Goal: Task Accomplishment & Management: Manage account settings

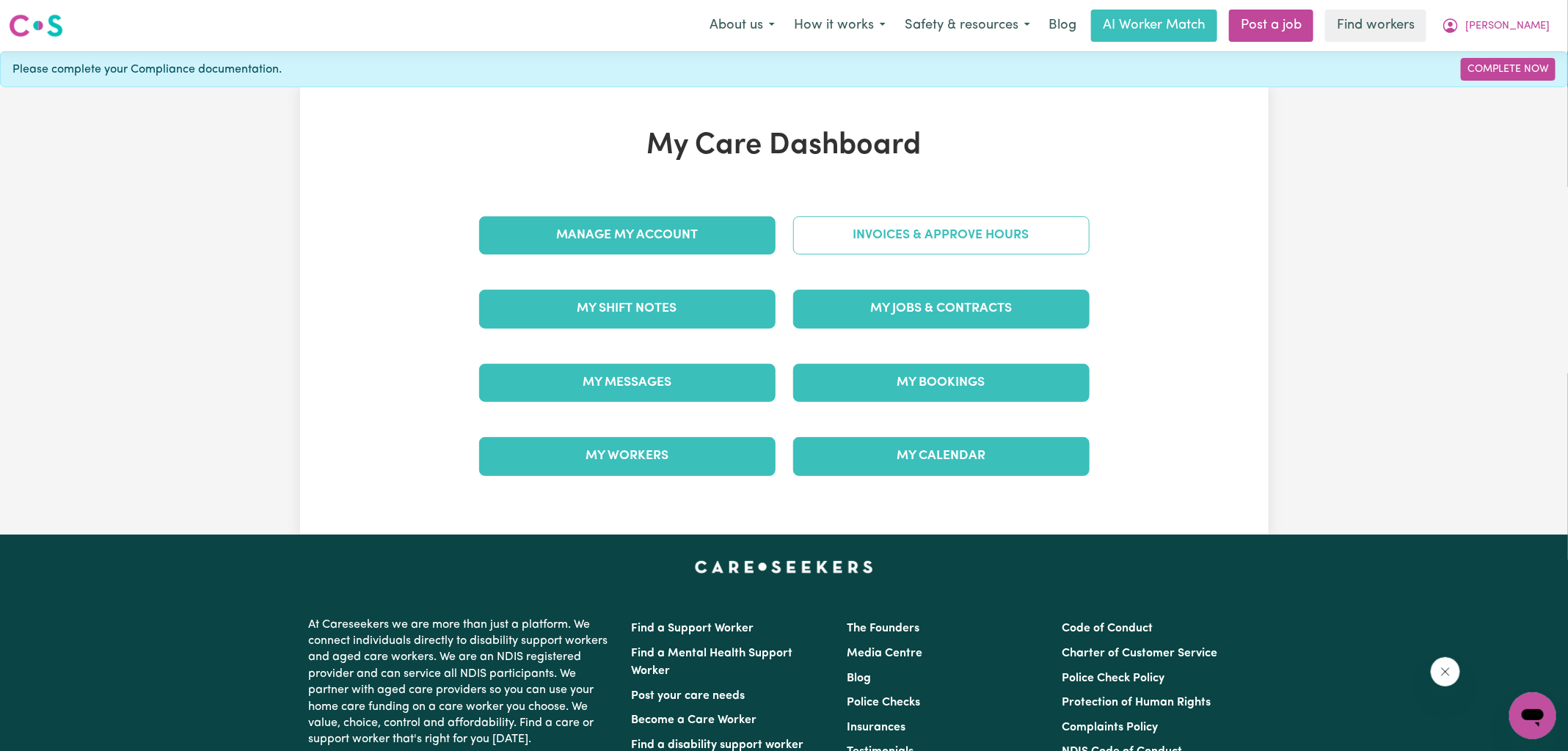
click at [849, 233] on link "Invoices & Approve Hours" at bounding box center [941, 235] width 296 height 38
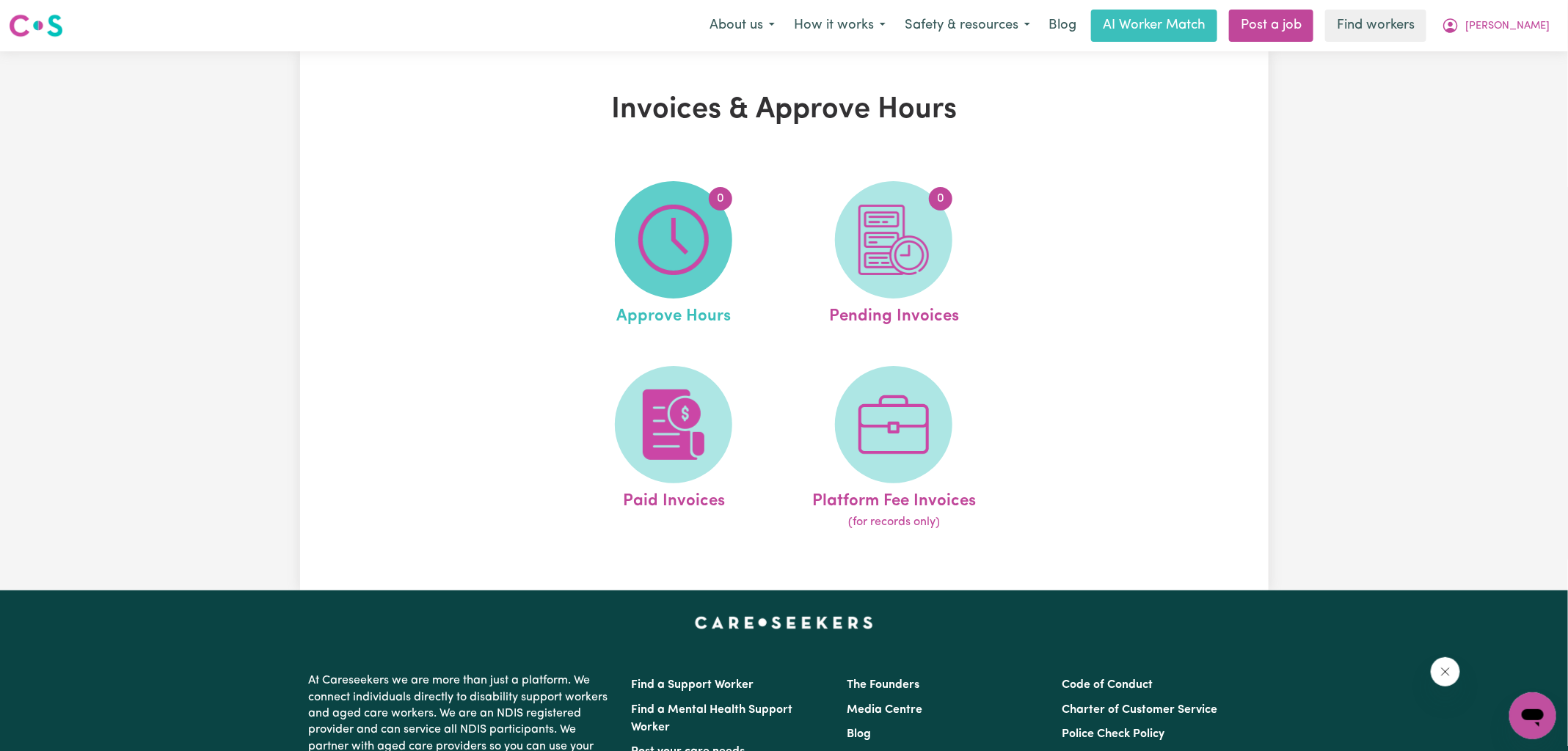
click at [646, 248] on img at bounding box center [673, 239] width 70 height 70
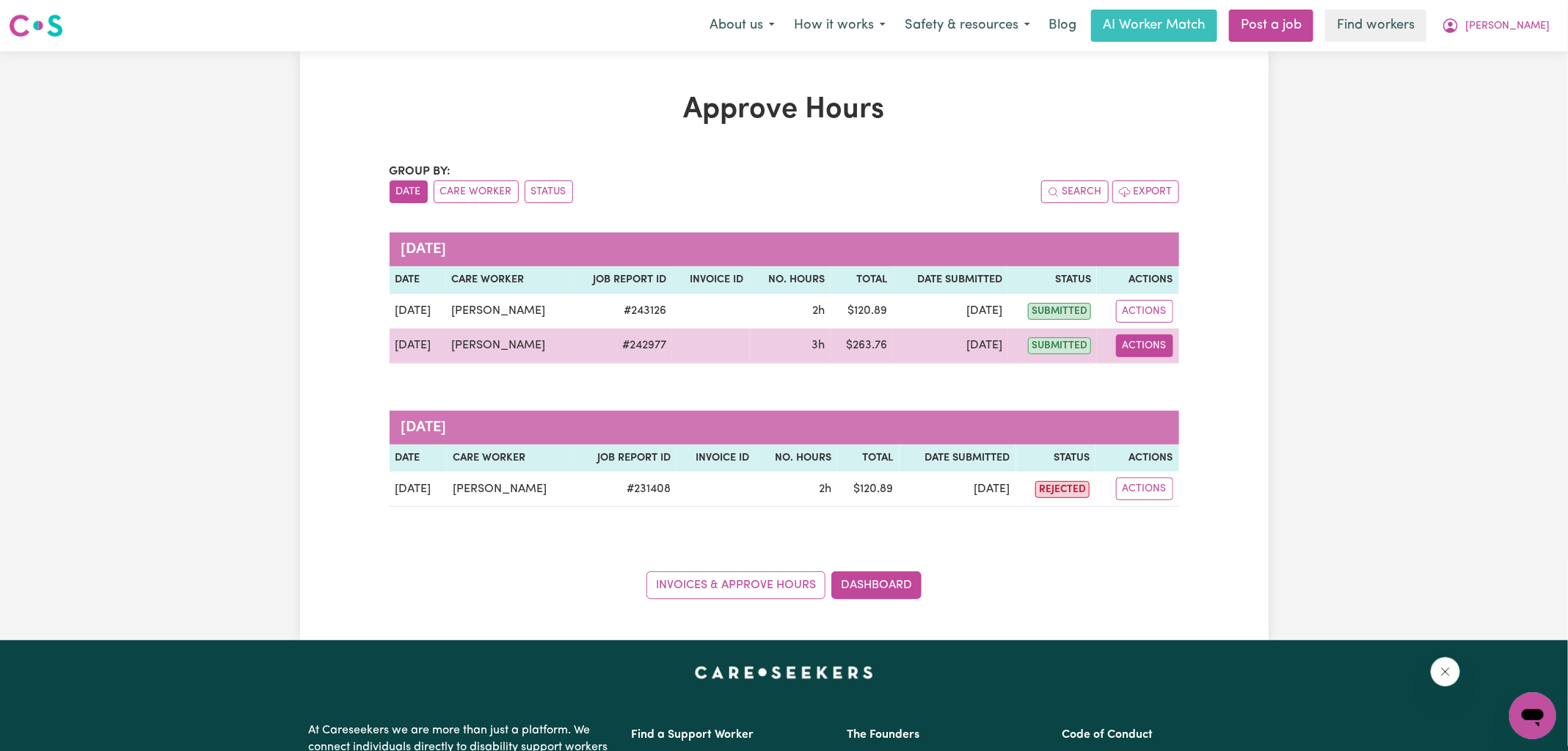
click at [1140, 346] on button "Actions" at bounding box center [1145, 345] width 57 height 23
click at [1155, 379] on link "View Job Report" at bounding box center [1181, 379] width 126 height 29
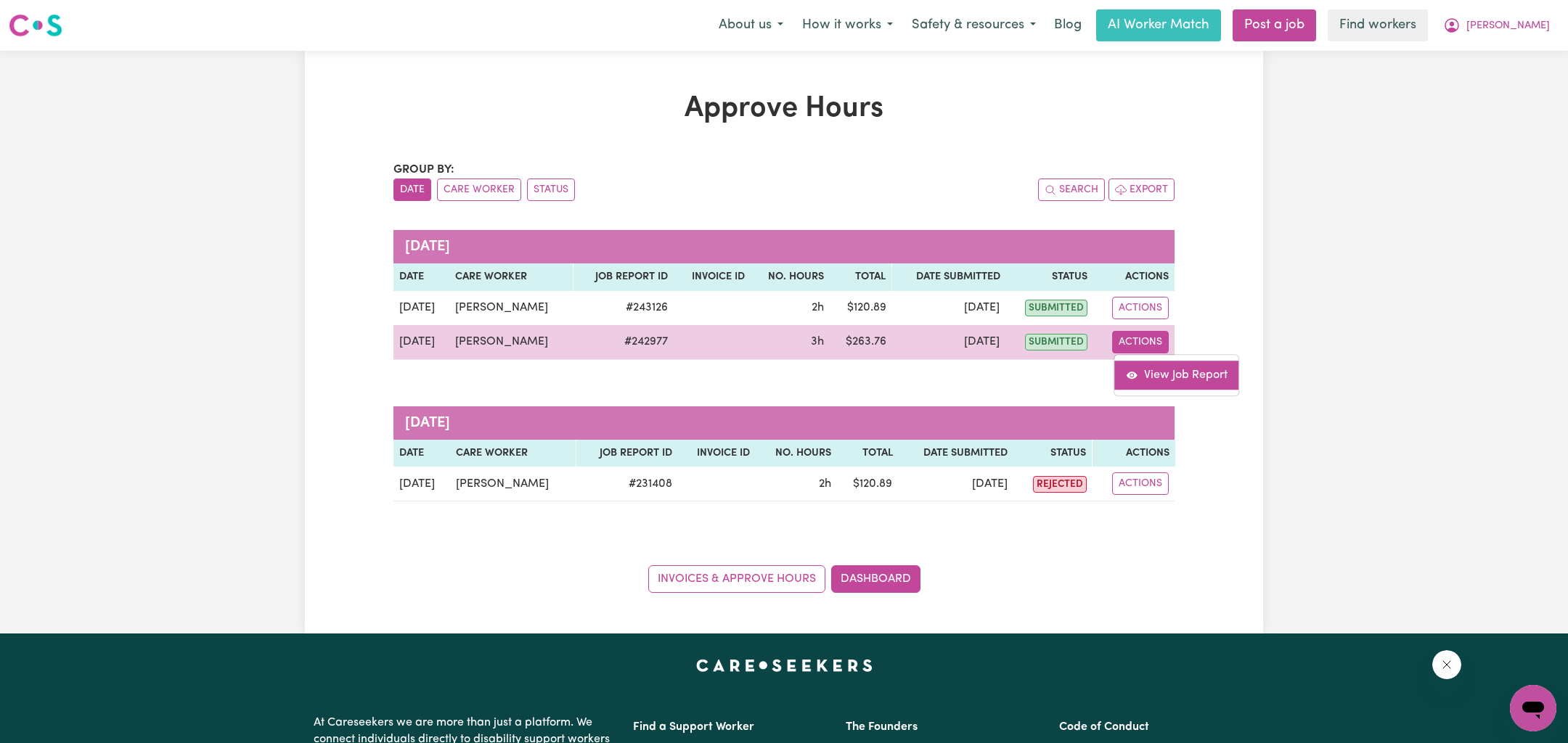
select select "pm"
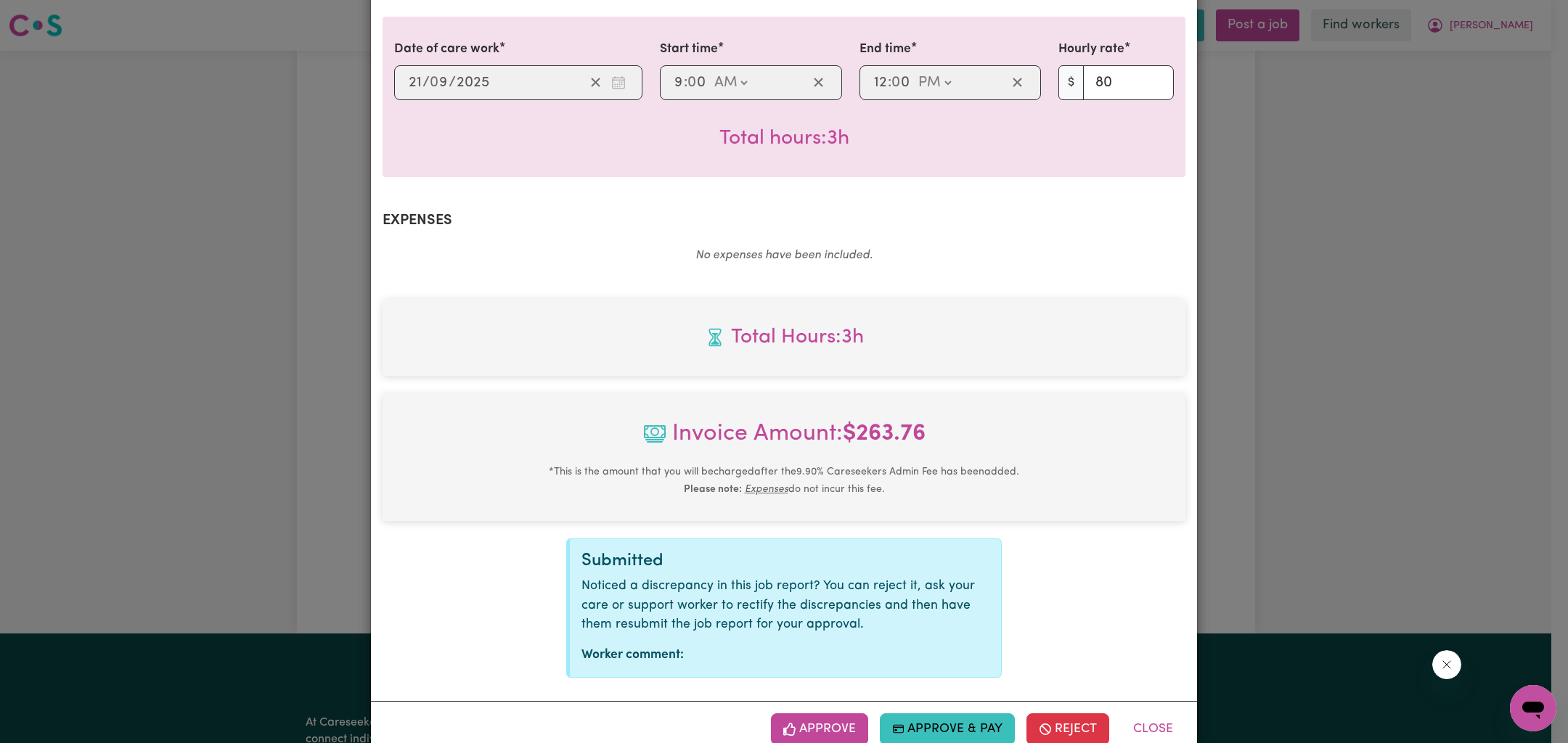
scroll to position [393, 0]
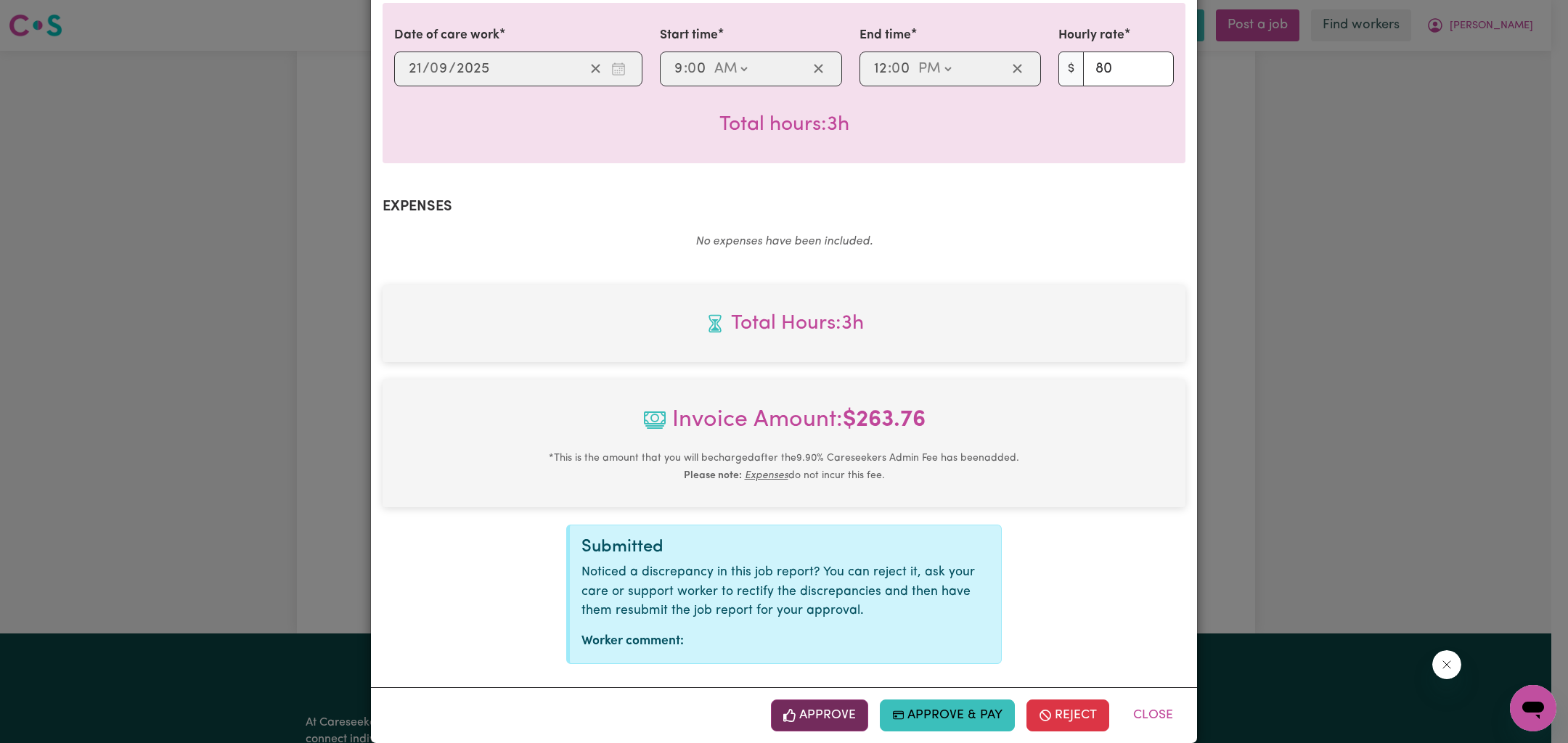
click at [825, 700] on button "Approve" at bounding box center [820, 715] width 98 height 32
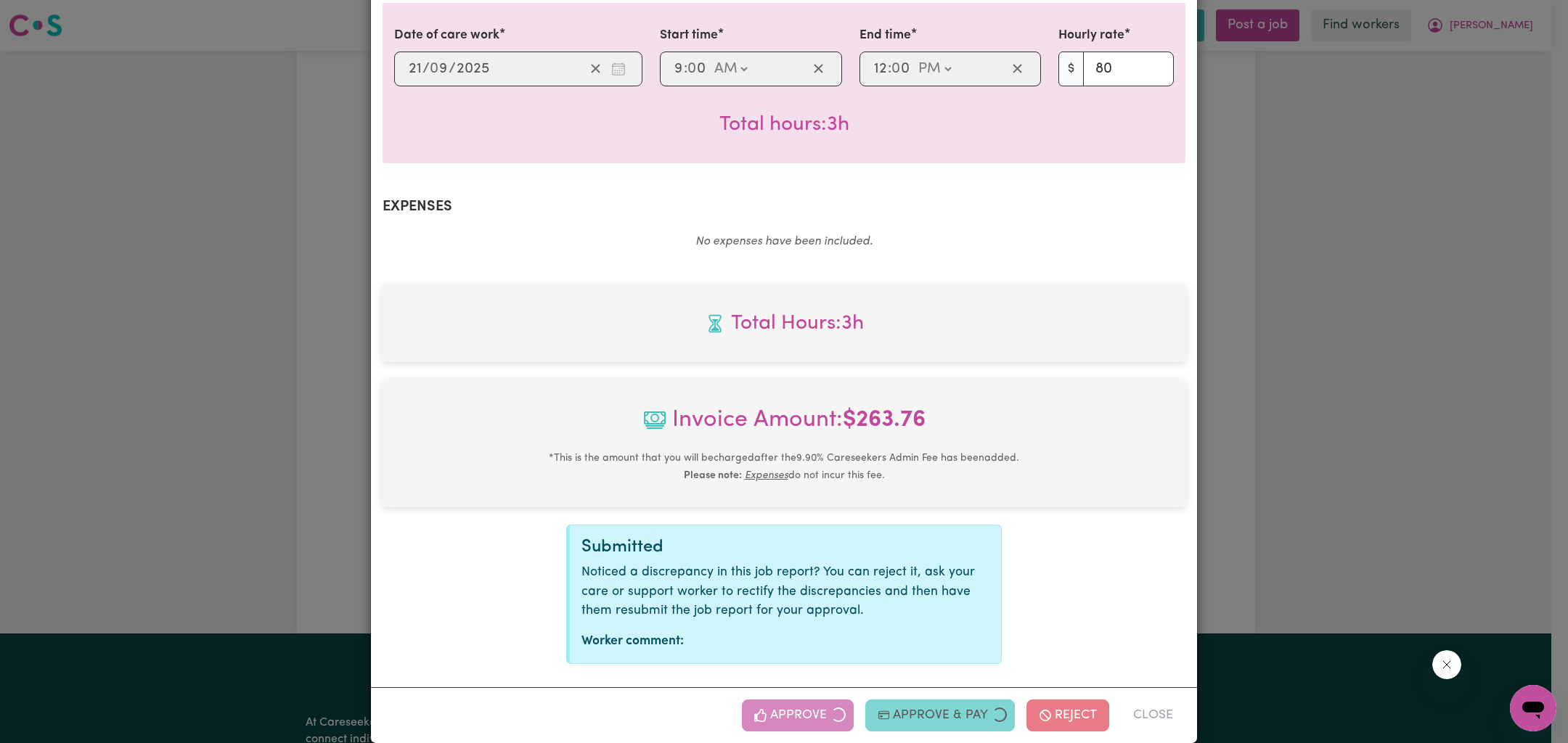
click at [1346, 351] on div "Job Report # 242977 - [PERSON_NAME] Summary Job report # 242977 Client name: [P…" at bounding box center [784, 372] width 1568 height 743
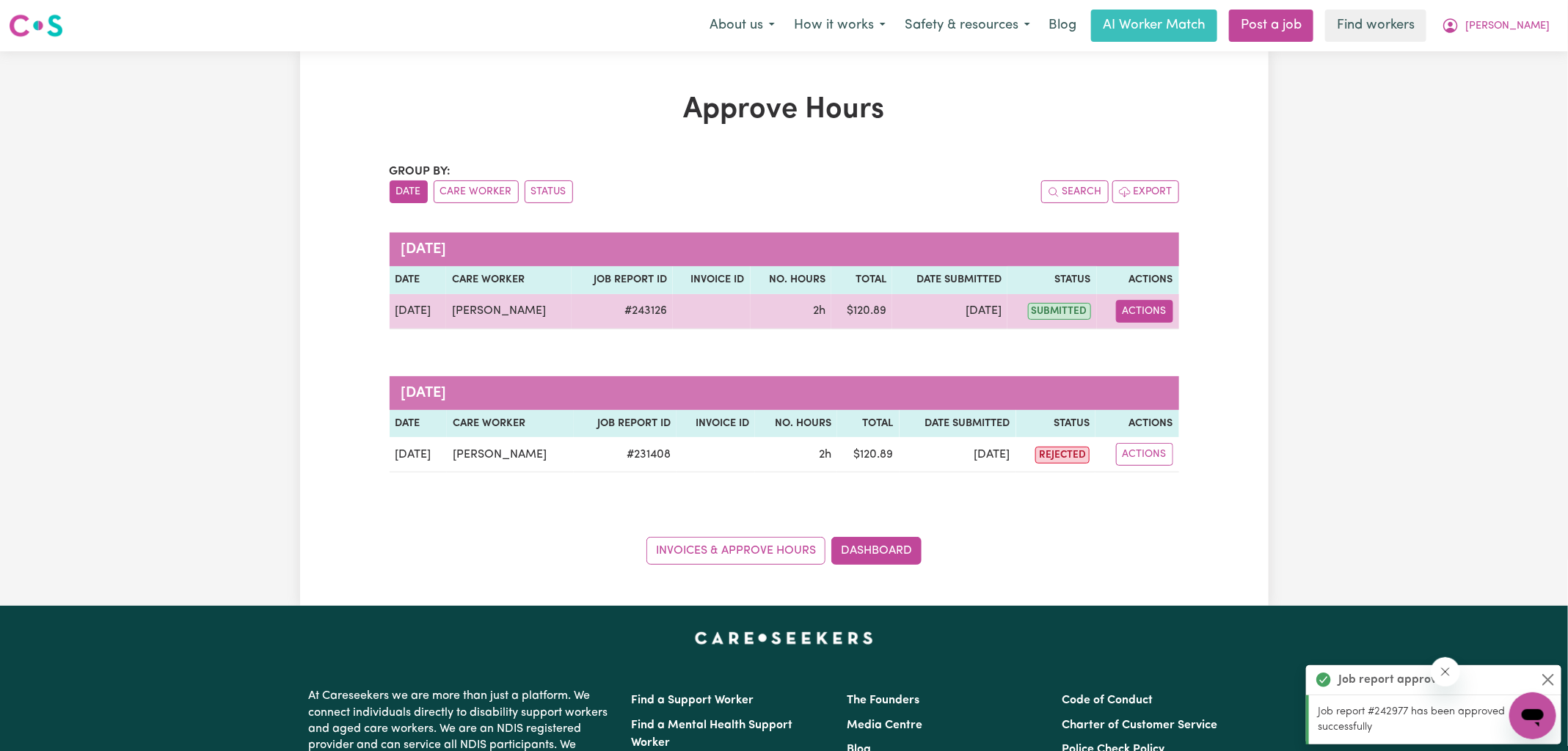
click at [1164, 305] on button "Actions" at bounding box center [1145, 311] width 57 height 23
click at [1164, 342] on link "View Job Report" at bounding box center [1182, 344] width 126 height 29
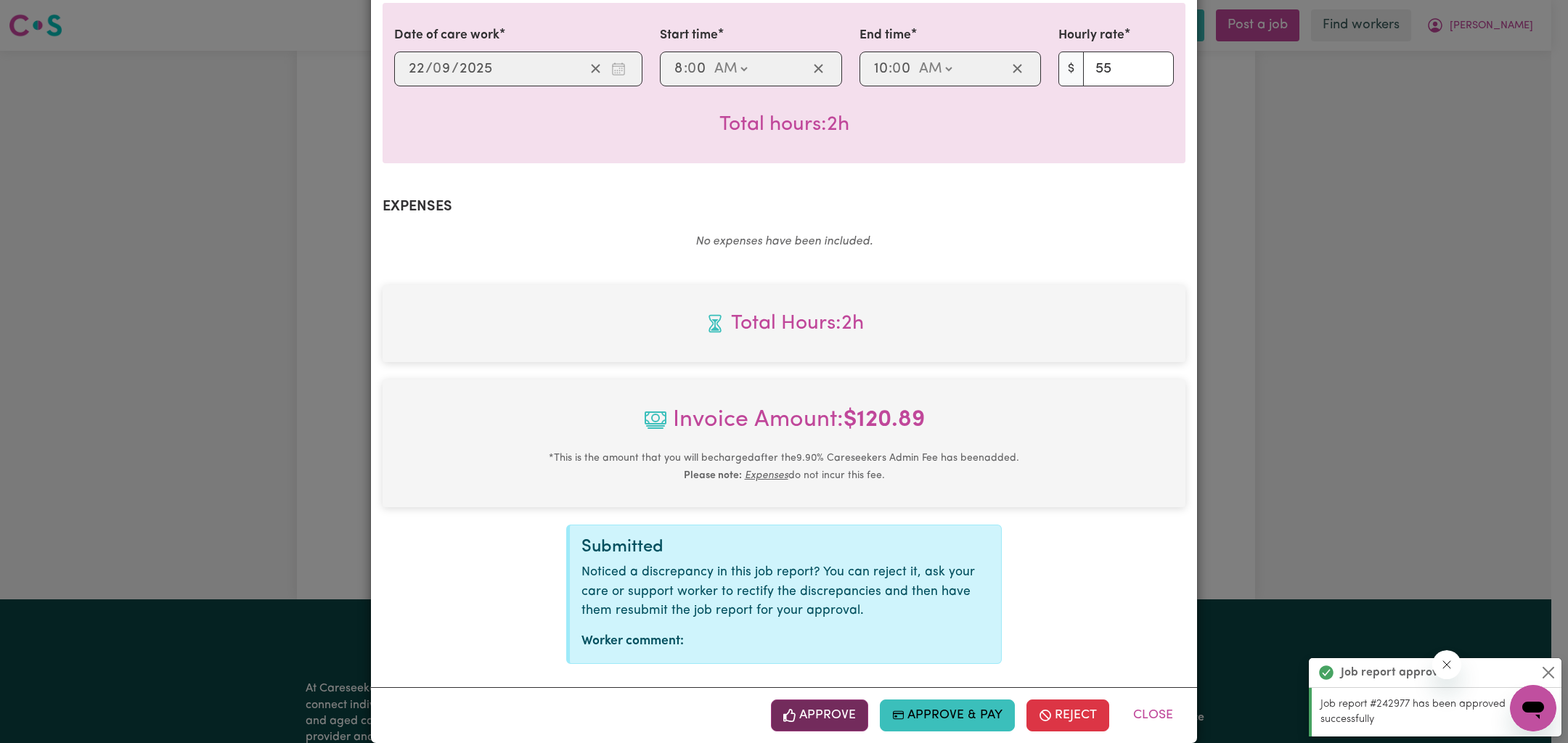
click at [826, 700] on button "Approve" at bounding box center [820, 715] width 98 height 32
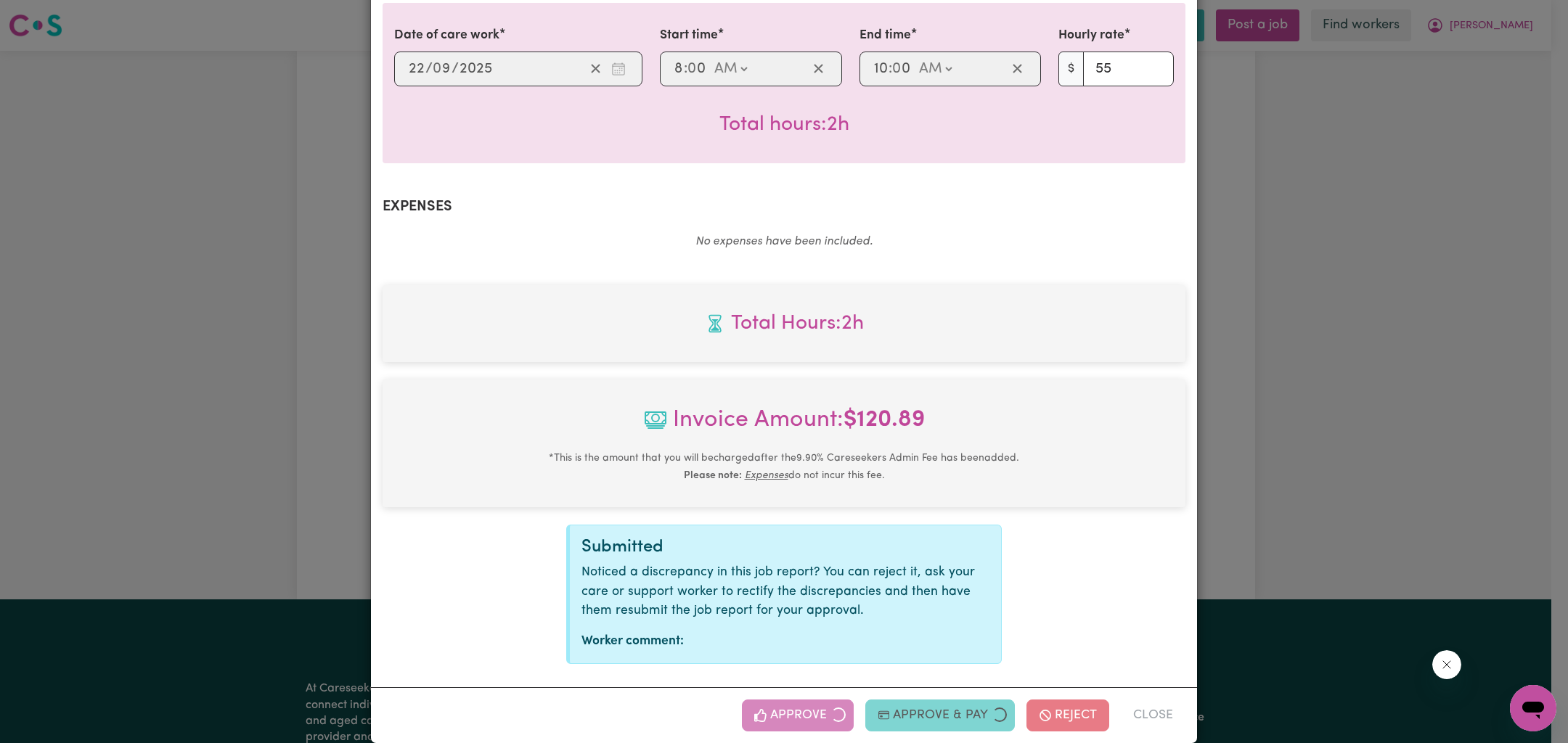
click at [1299, 360] on div "Job Report # 243126 - [GEOGRAPHIC_DATA][PERSON_NAME] Summary Job report # 24312…" at bounding box center [784, 372] width 1568 height 743
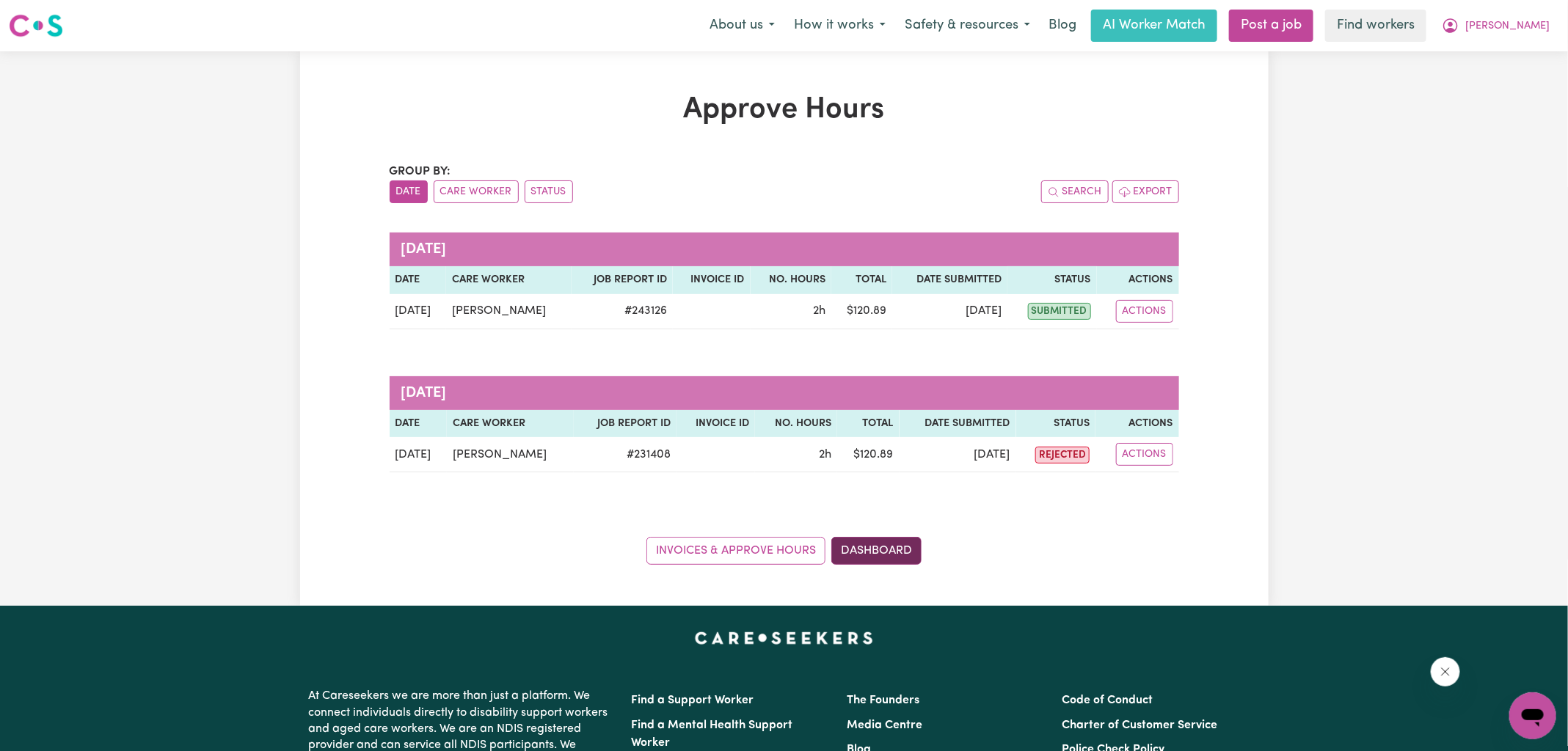
click at [876, 547] on link "Dashboard" at bounding box center [876, 551] width 90 height 28
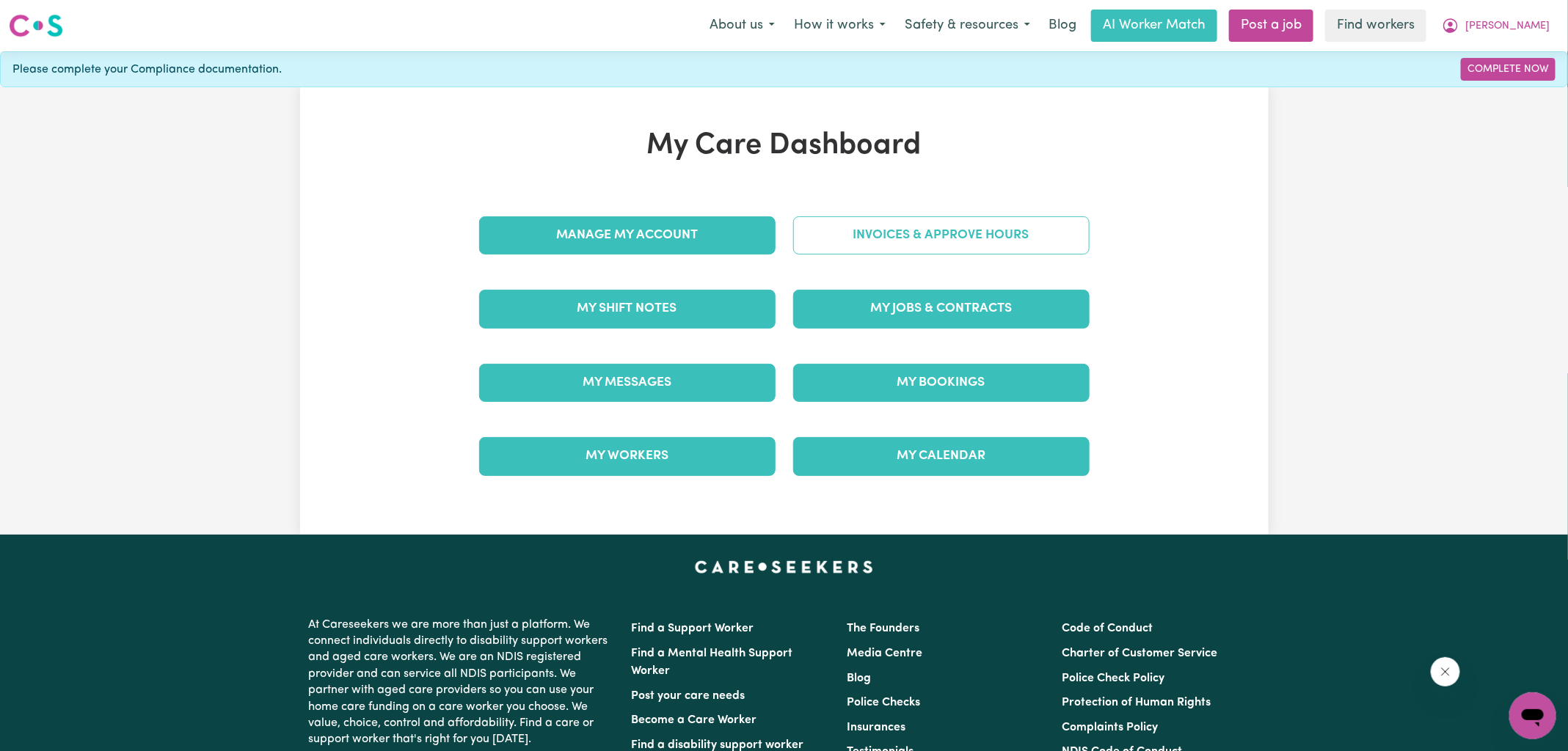
click at [911, 228] on link "Invoices & Approve Hours" at bounding box center [941, 235] width 296 height 38
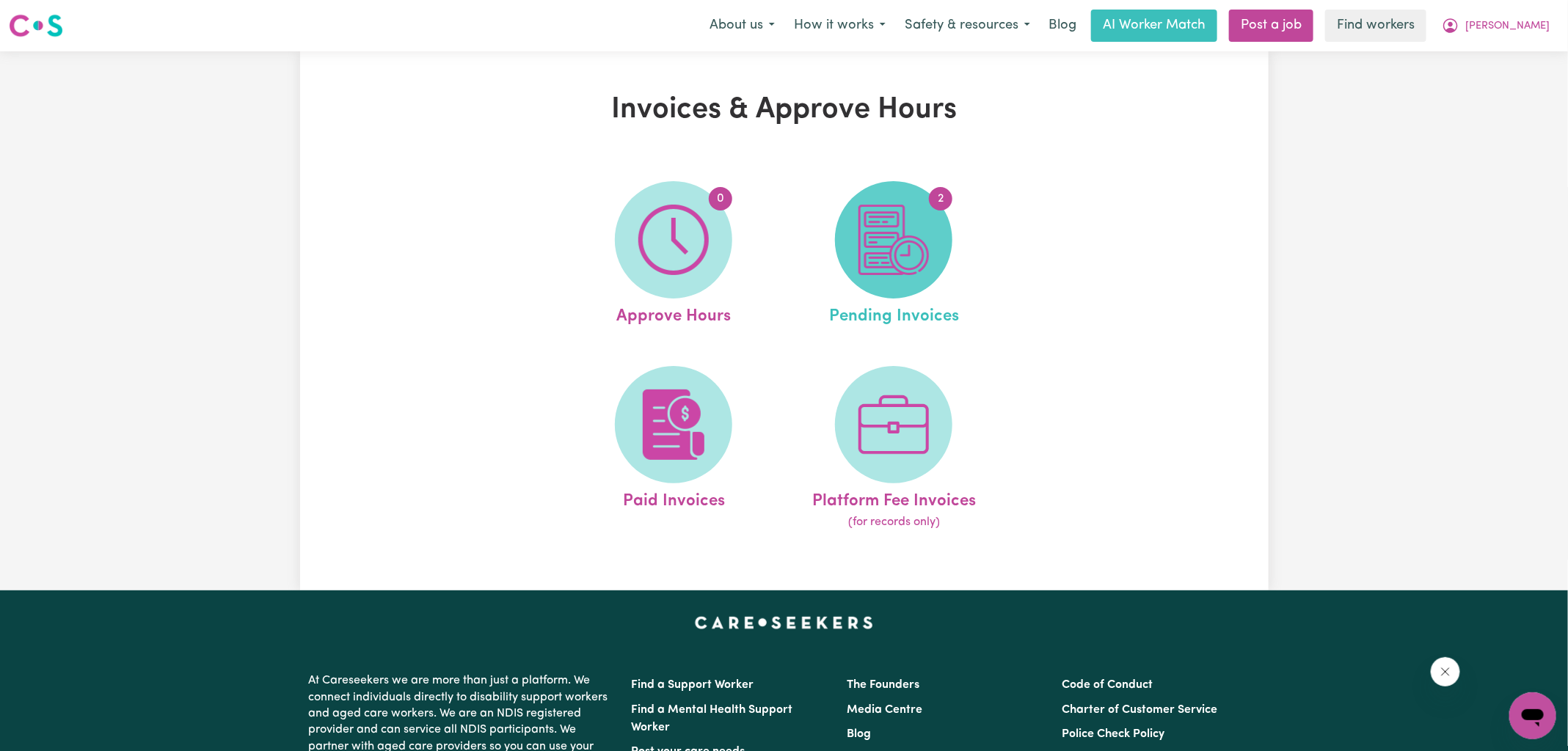
click at [926, 254] on img at bounding box center [894, 239] width 70 height 70
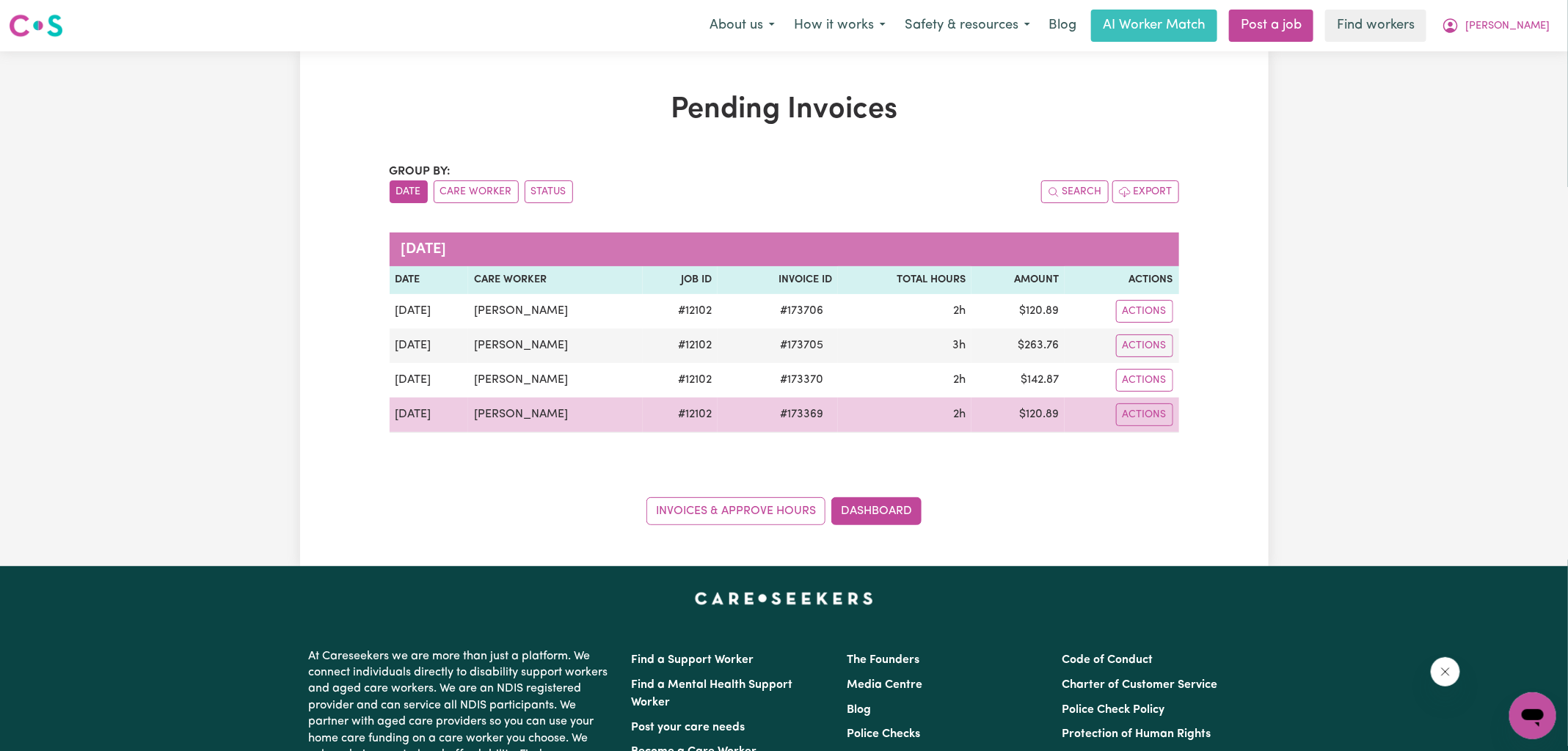
click at [802, 414] on span "# 173369" at bounding box center [802, 414] width 61 height 18
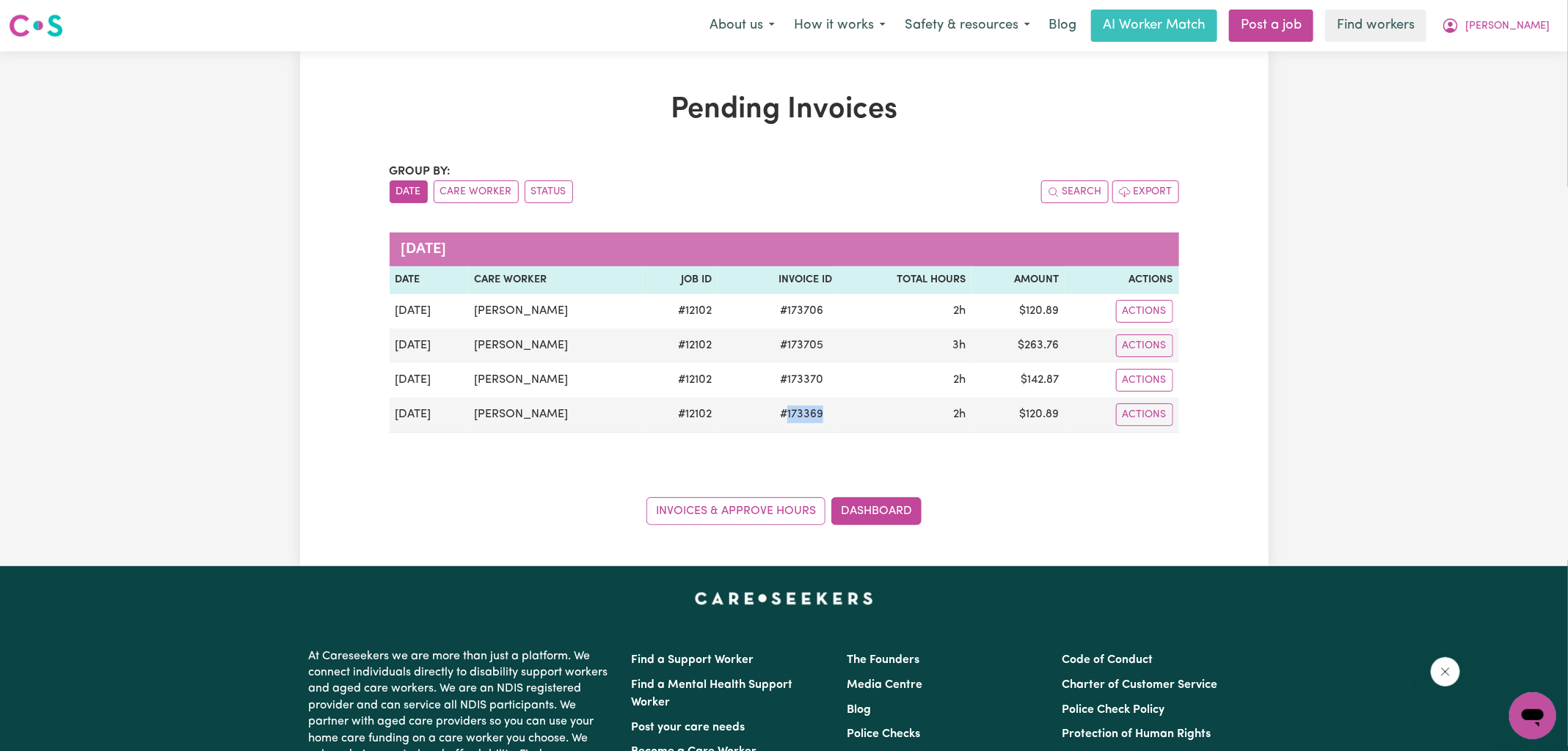
copy span "173369"
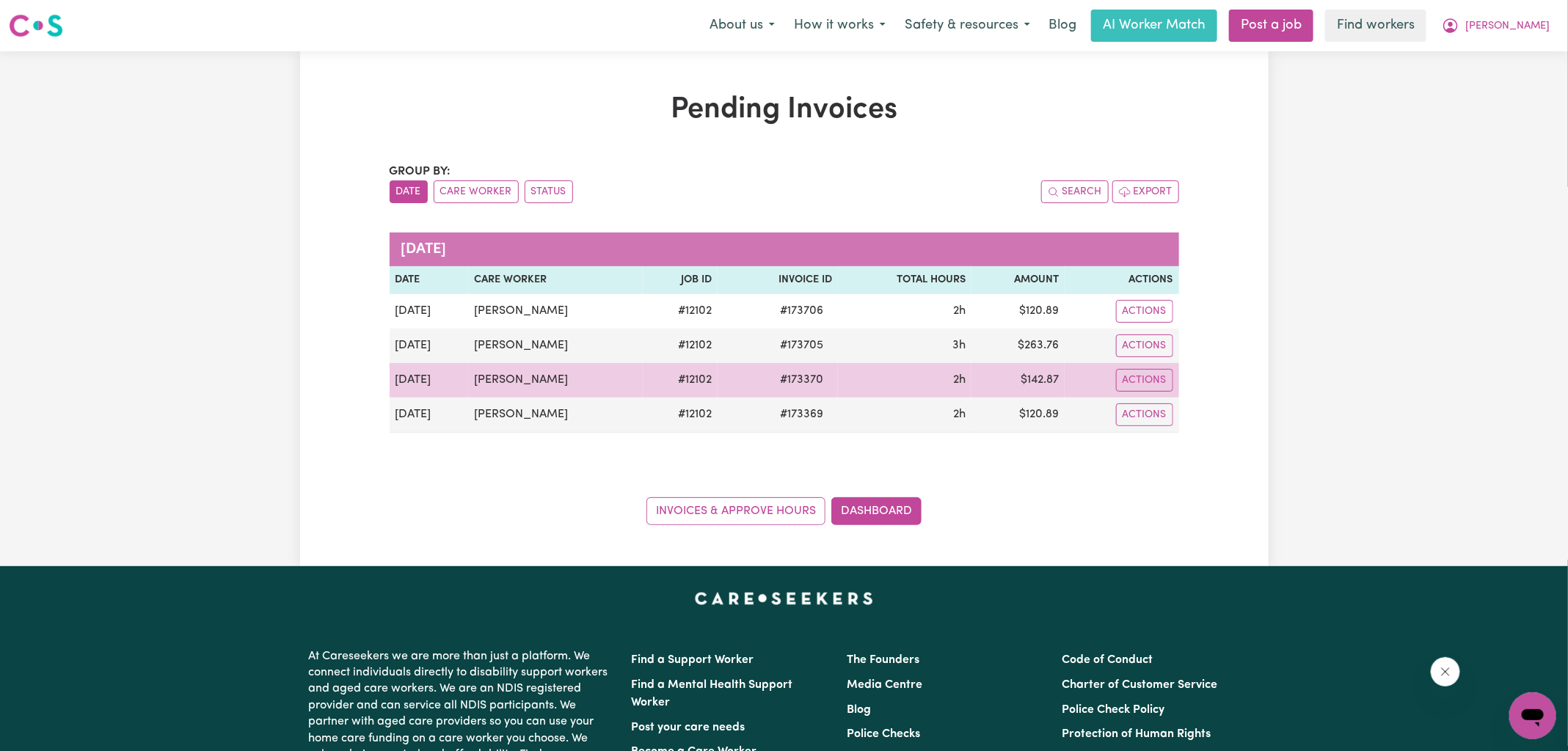
click at [809, 378] on span "# 173370" at bounding box center [802, 379] width 61 height 18
click at [800, 372] on span "# 173370" at bounding box center [802, 379] width 61 height 18
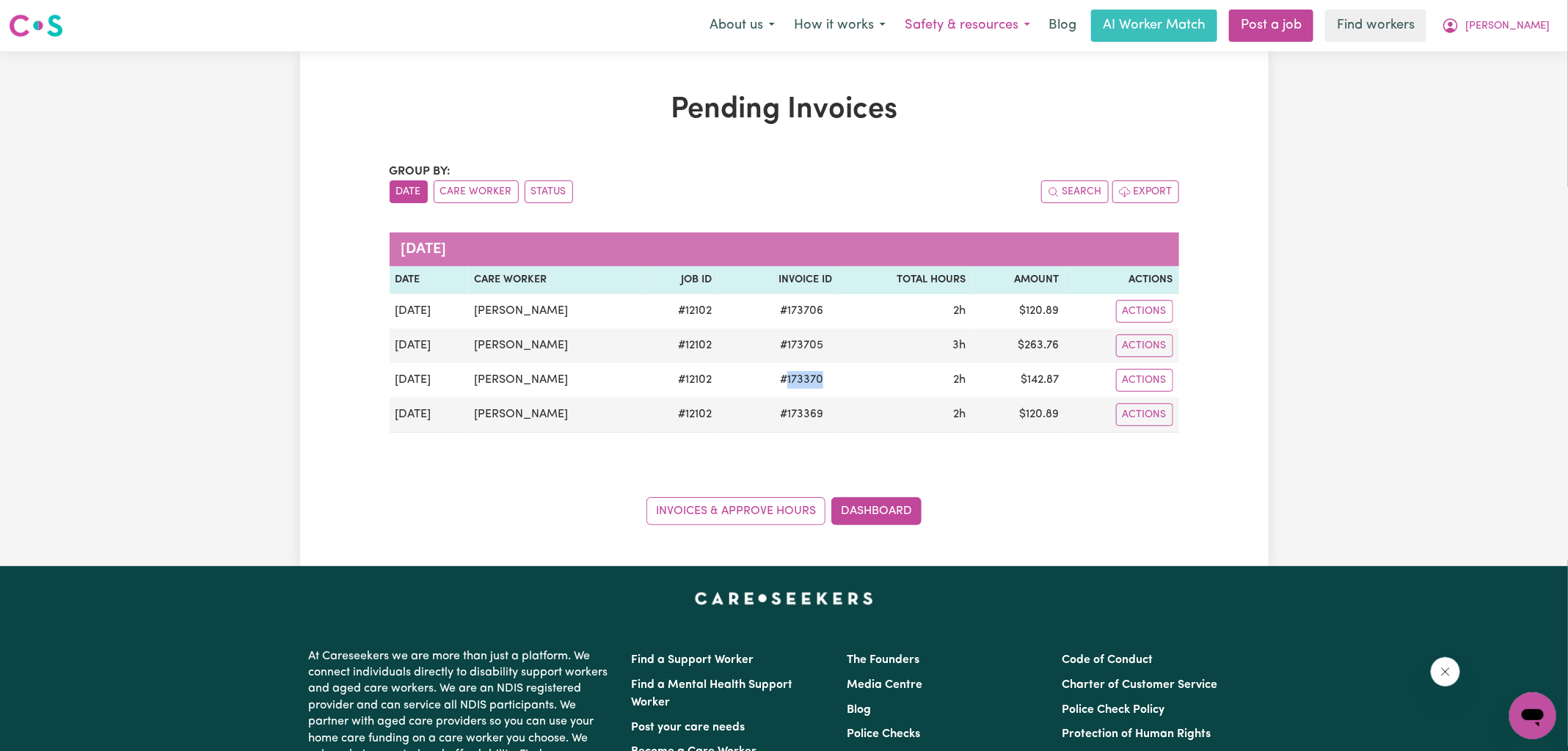
copy span "173370"
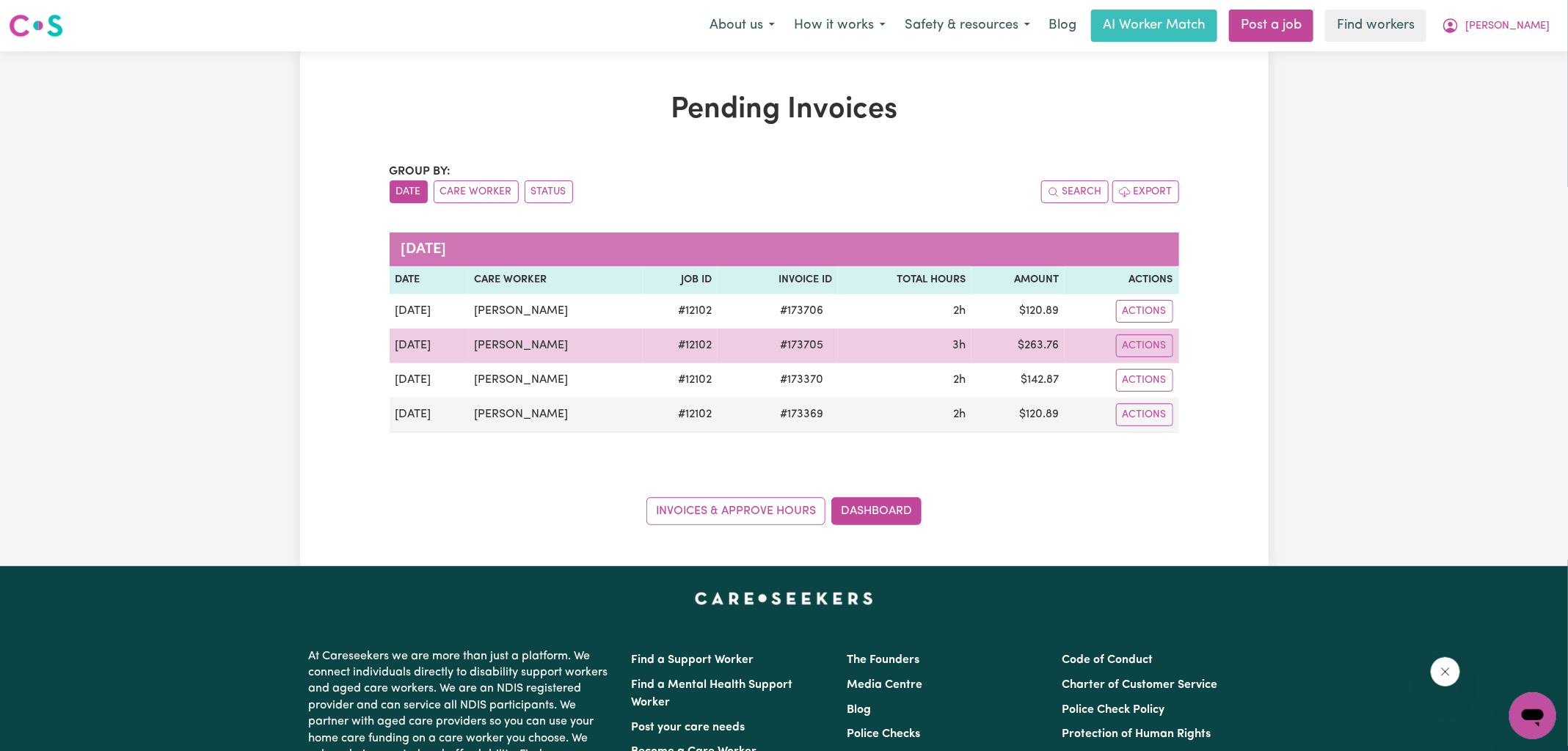
click at [794, 340] on span "# 173705" at bounding box center [802, 345] width 61 height 18
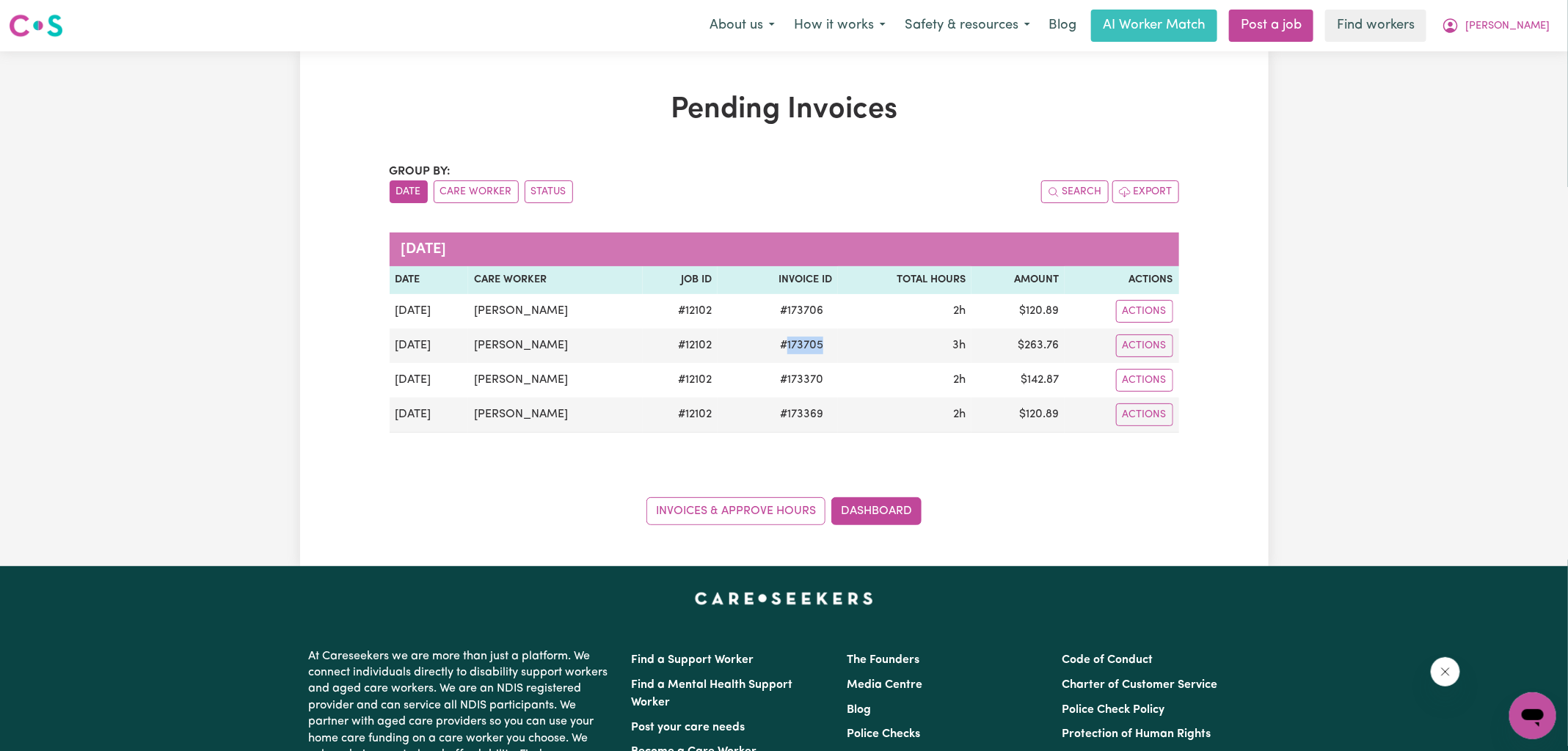
copy span "173705"
click at [922, 119] on h1 "Pending Invoices" at bounding box center [784, 110] width 790 height 35
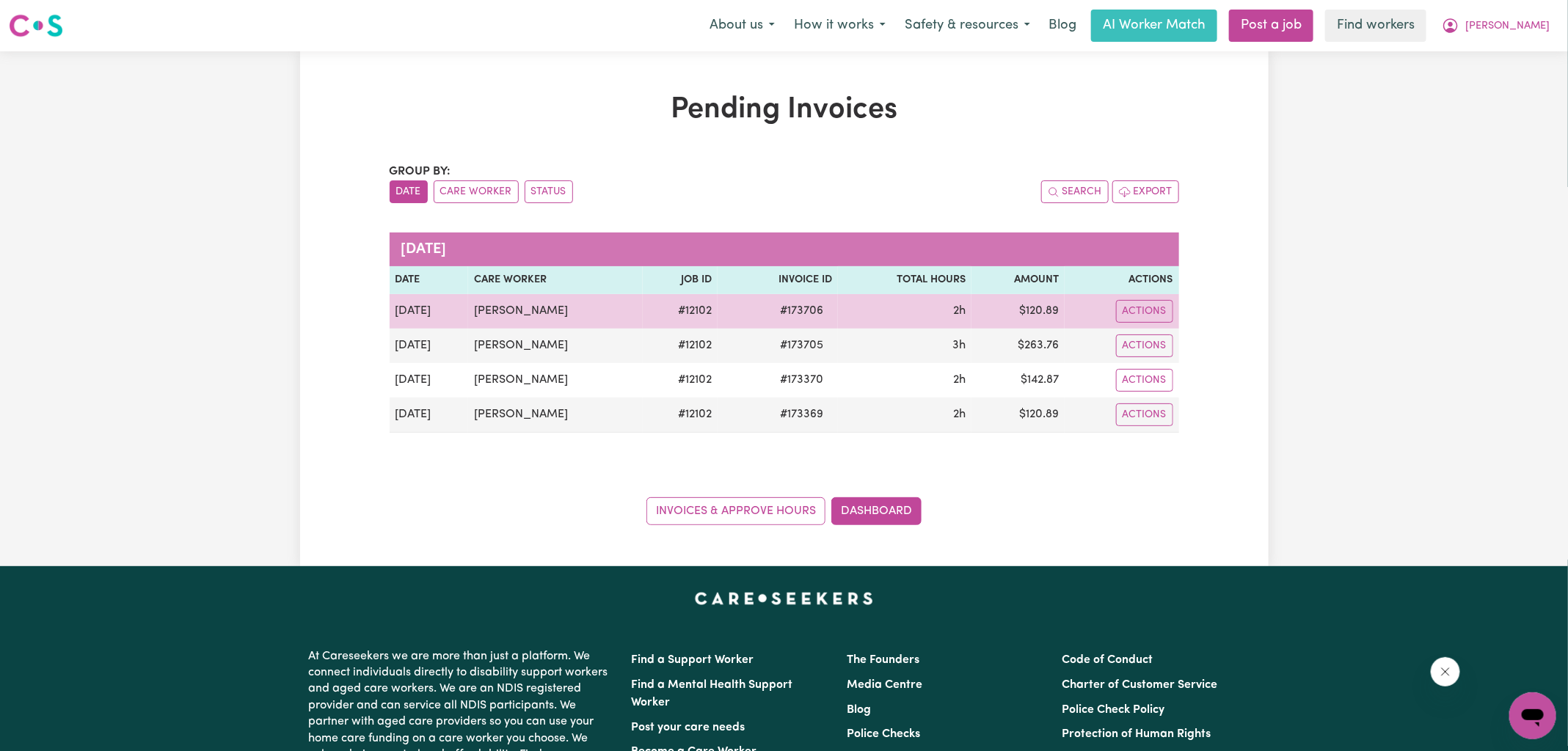
click at [804, 308] on span "# 173706" at bounding box center [802, 311] width 61 height 18
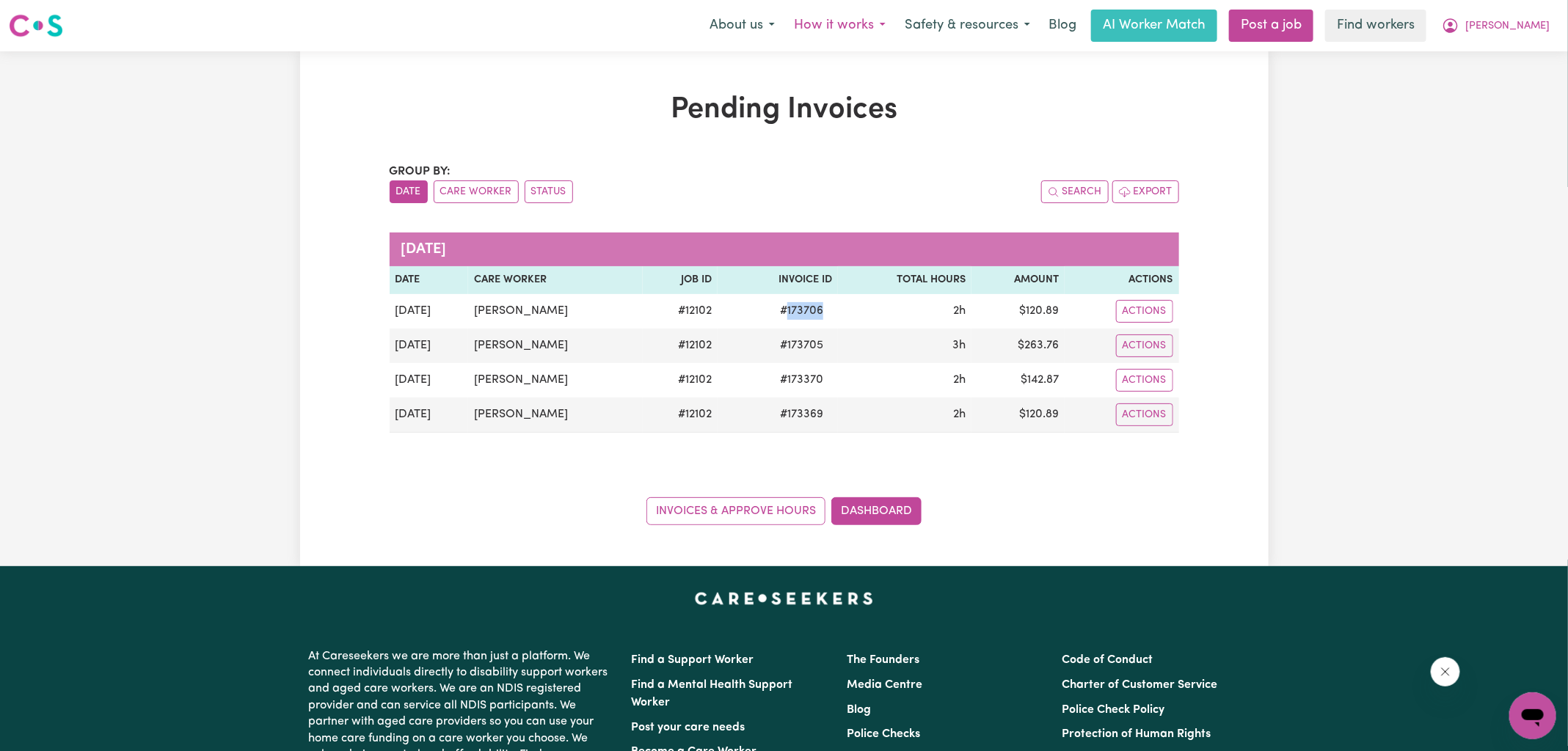
copy span "173706"
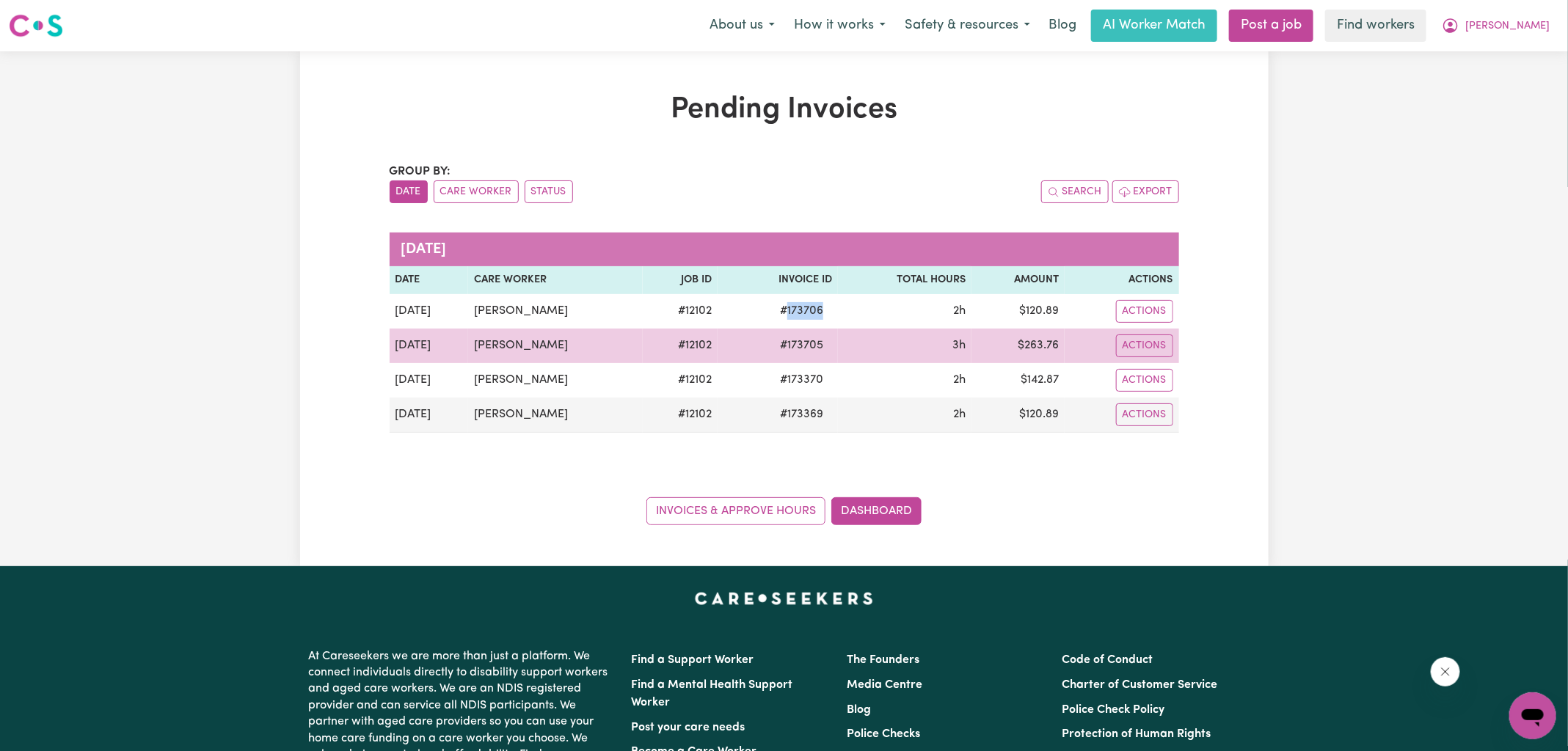
click at [799, 343] on span "# 173705" at bounding box center [802, 345] width 61 height 18
click at [795, 342] on span "# 173705" at bounding box center [802, 345] width 61 height 18
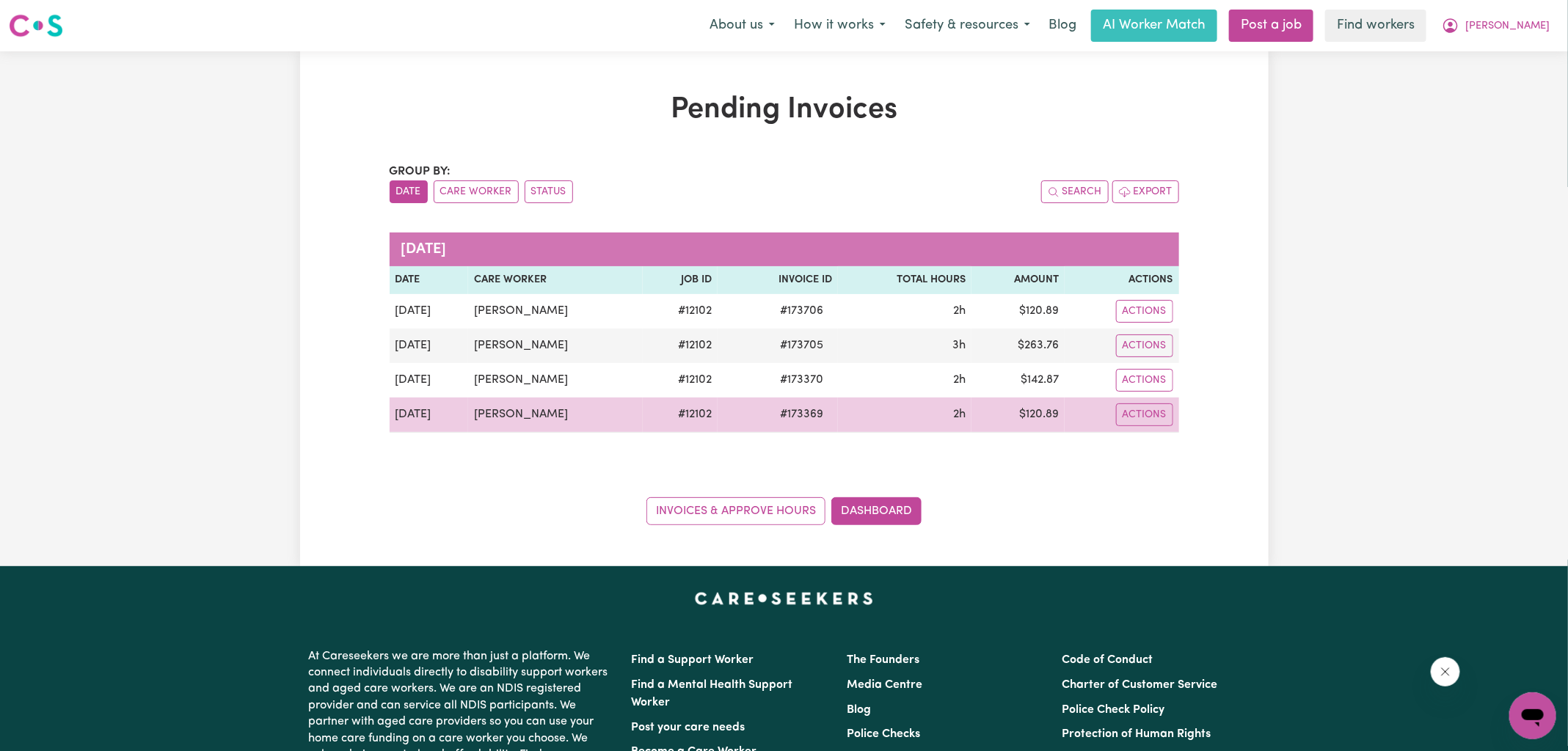
click at [792, 410] on span "# 173369" at bounding box center [802, 414] width 61 height 18
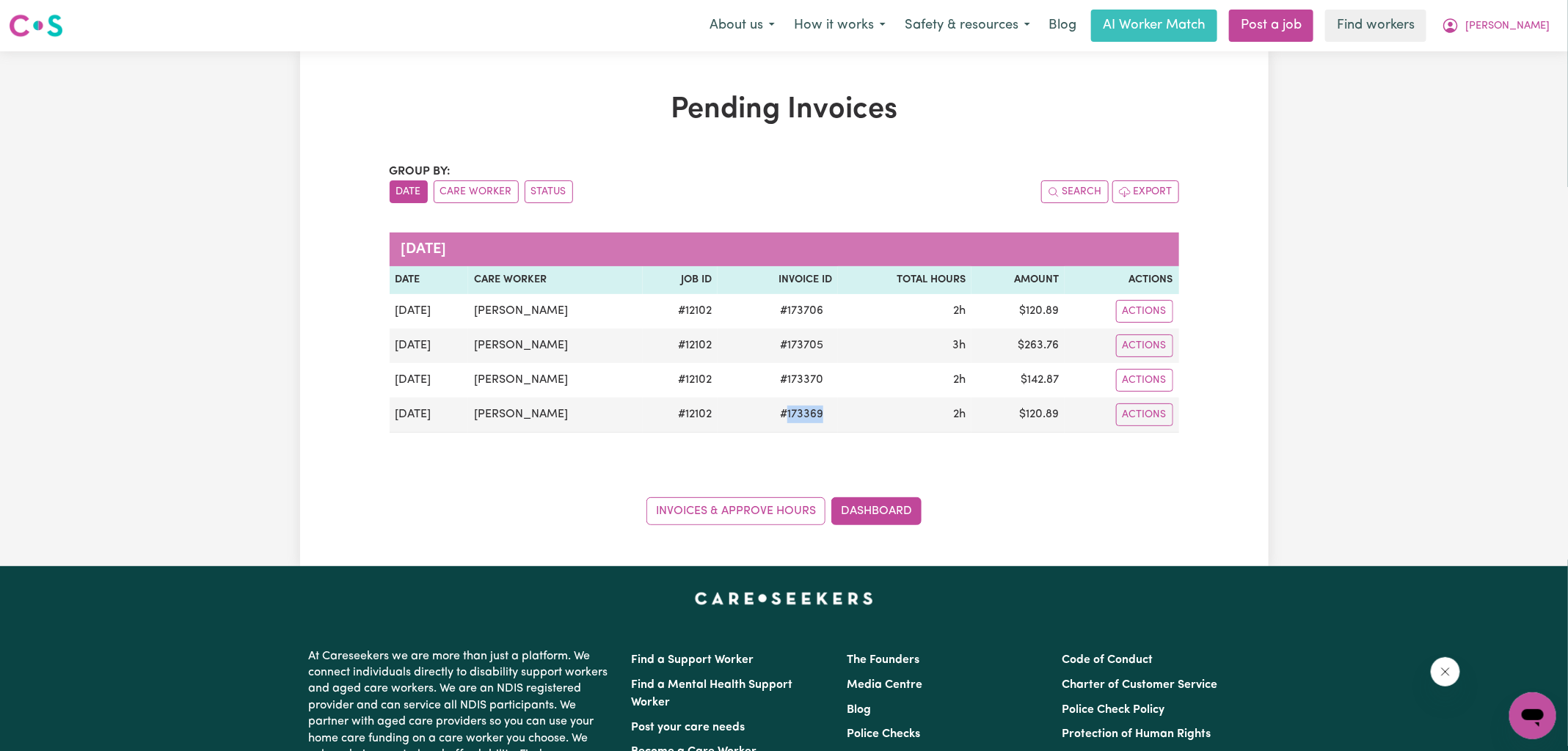
copy span "173369"
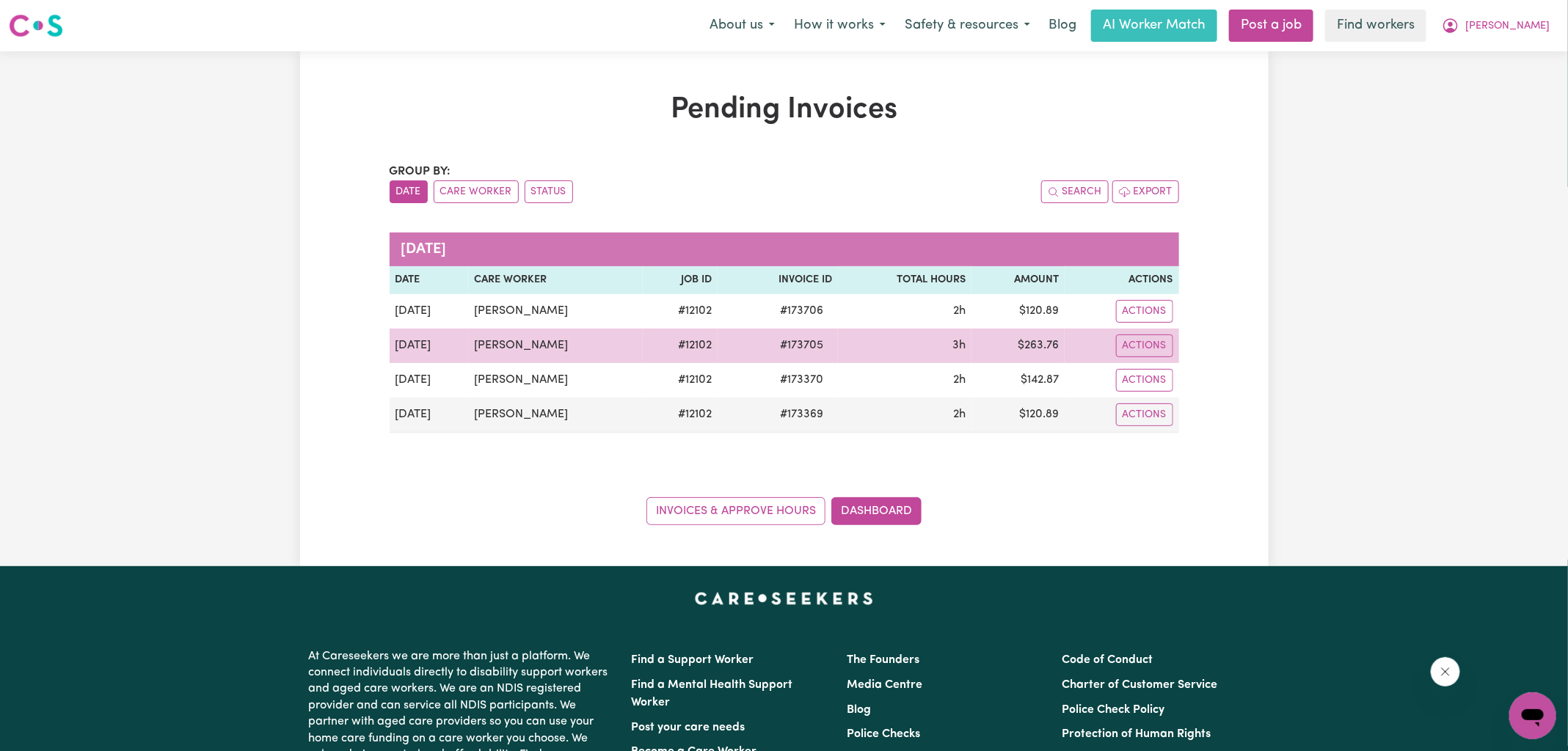
click at [789, 342] on span "# 173705" at bounding box center [802, 345] width 61 height 18
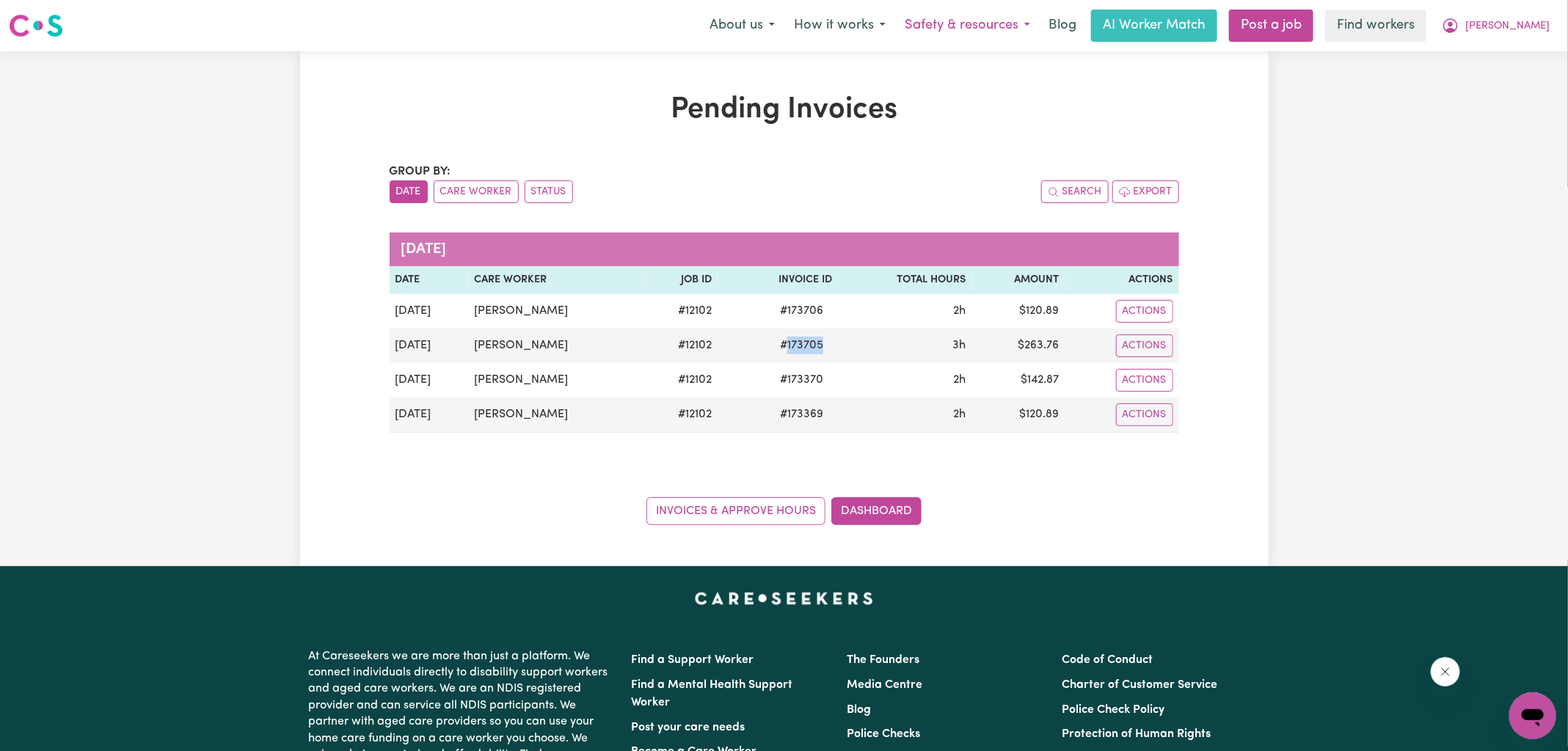
copy span "173705"
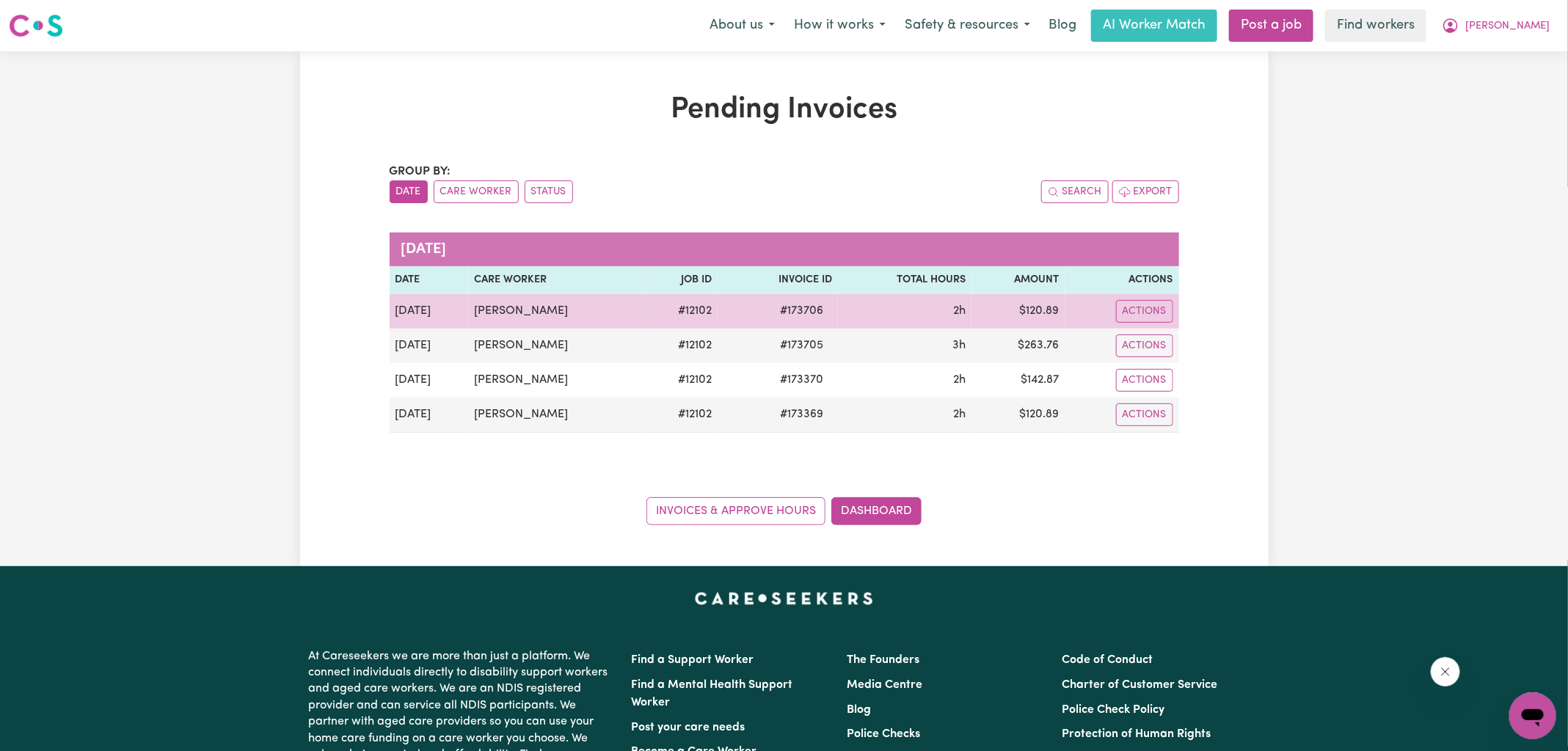
click at [782, 303] on span "# 173706" at bounding box center [802, 311] width 61 height 18
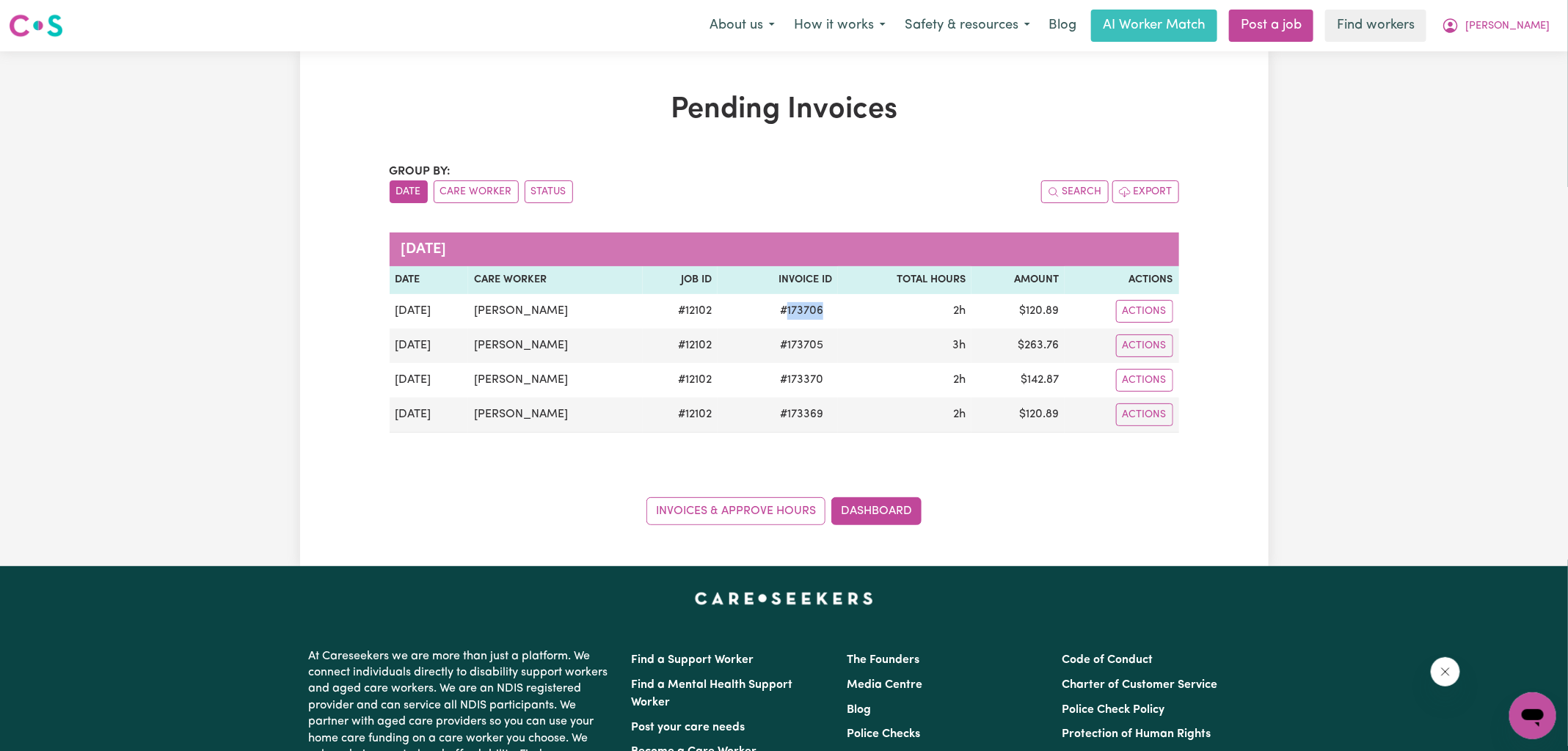
copy span "173706"
click at [1459, 17] on icon "My Account" at bounding box center [1450, 25] width 18 height 18
click at [1492, 86] on link "Logout" at bounding box center [1500, 84] width 116 height 28
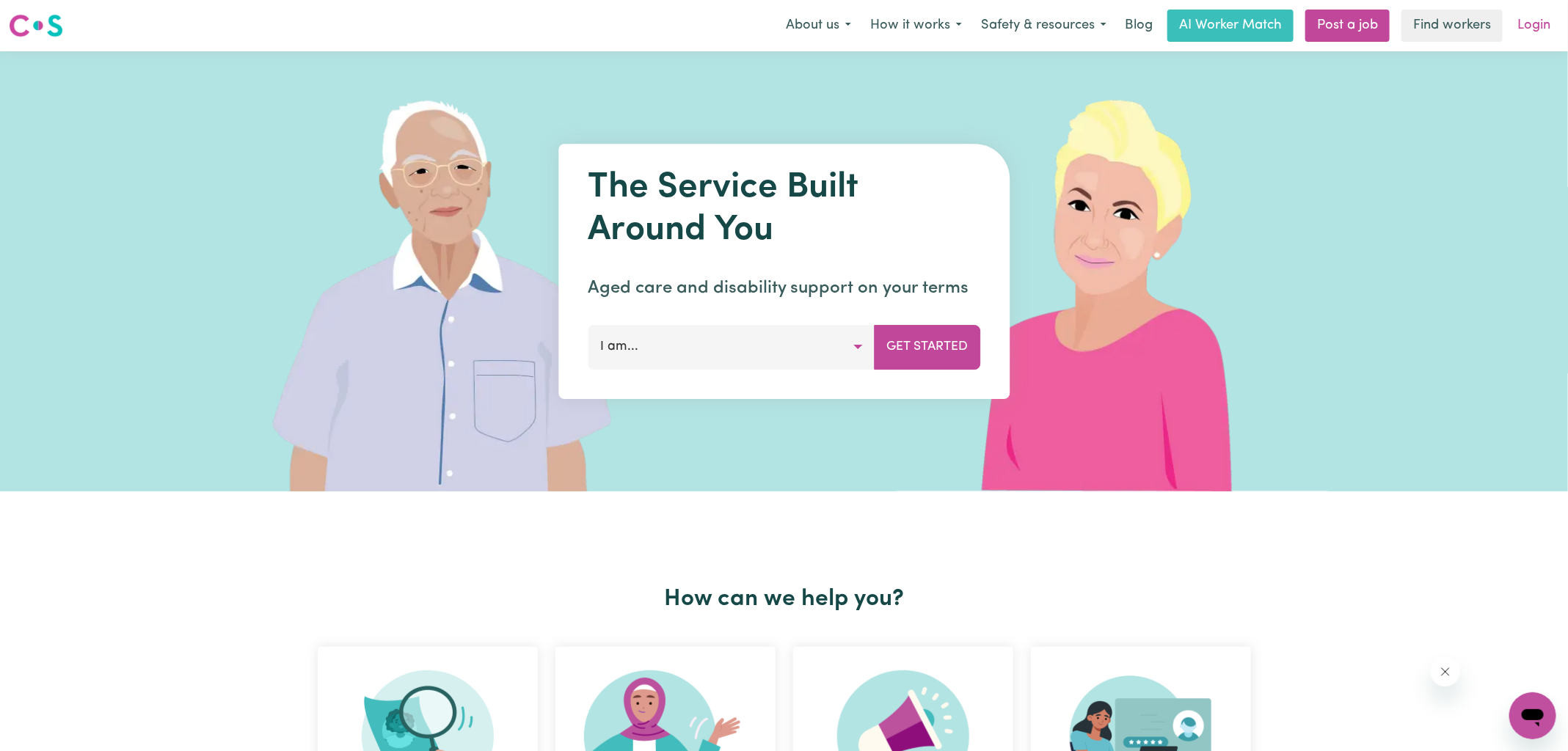
click at [1533, 24] on link "Login" at bounding box center [1534, 25] width 51 height 33
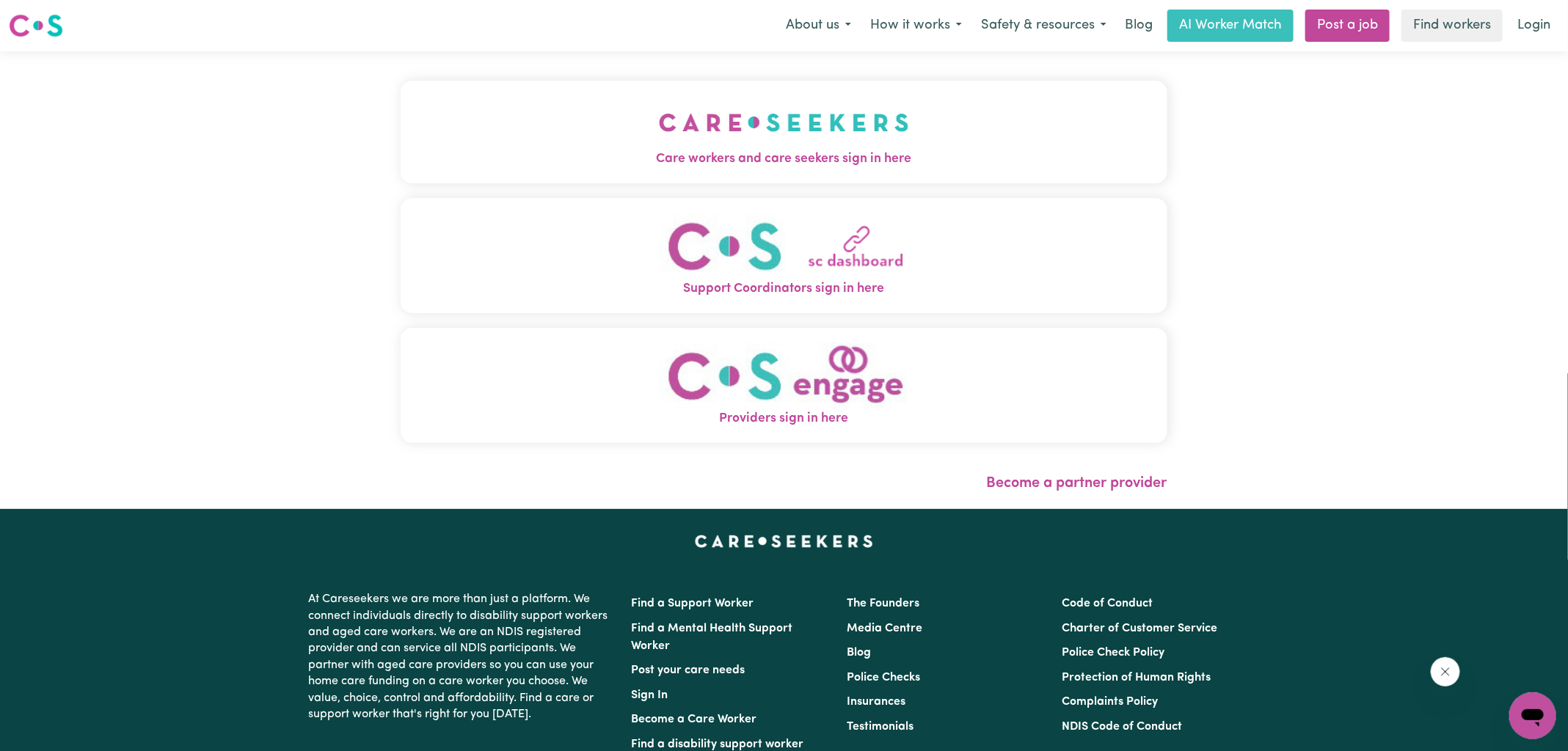
click at [761, 125] on img "Care workers and care seekers sign in here" at bounding box center [784, 123] width 250 height 54
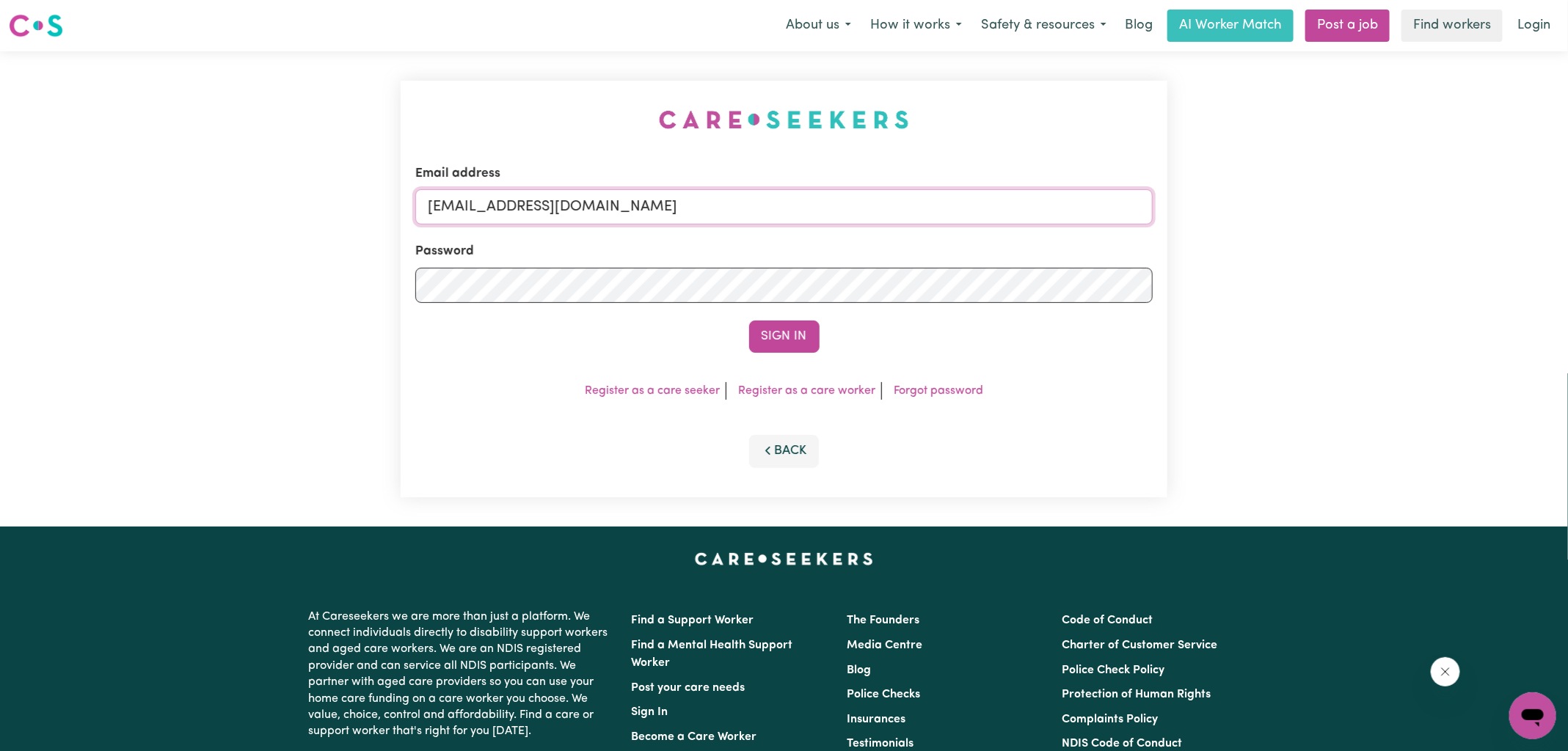
drag, startPoint x: 517, startPoint y: 208, endPoint x: 1363, endPoint y: 211, distance: 846.0
click at [1386, 245] on div "Email address [EMAIL_ADDRESS][DOMAIN_NAME] Password Sign In Register as a care …" at bounding box center [784, 289] width 1568 height 475
type input "[EMAIL_ADDRESS][DOMAIN_NAME]"
click at [749, 321] on button "Sign In" at bounding box center [784, 337] width 70 height 33
